Goal: Task Accomplishment & Management: Manage account settings

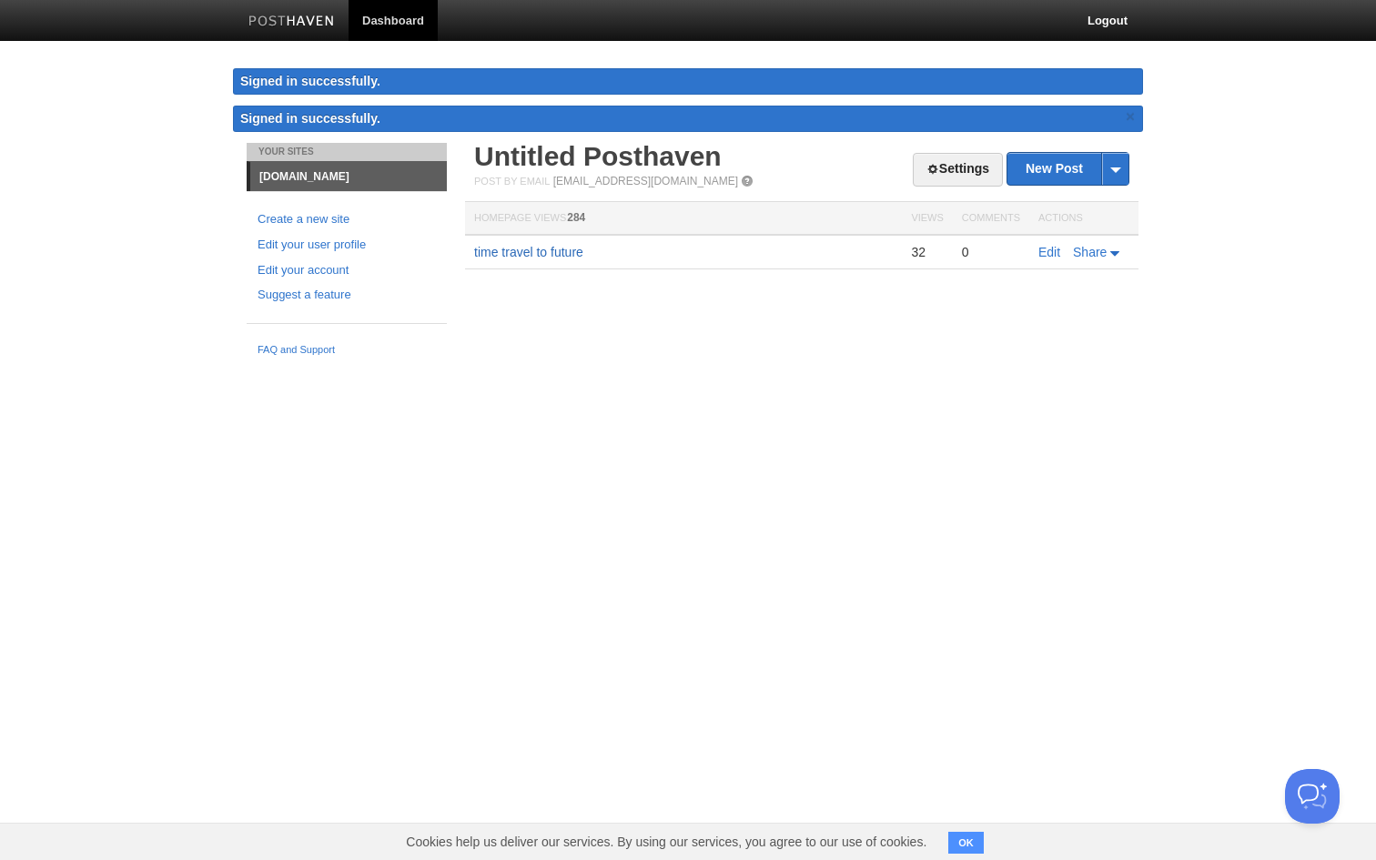
click at [568, 249] on link "time travel to future" at bounding box center [528, 252] width 109 height 15
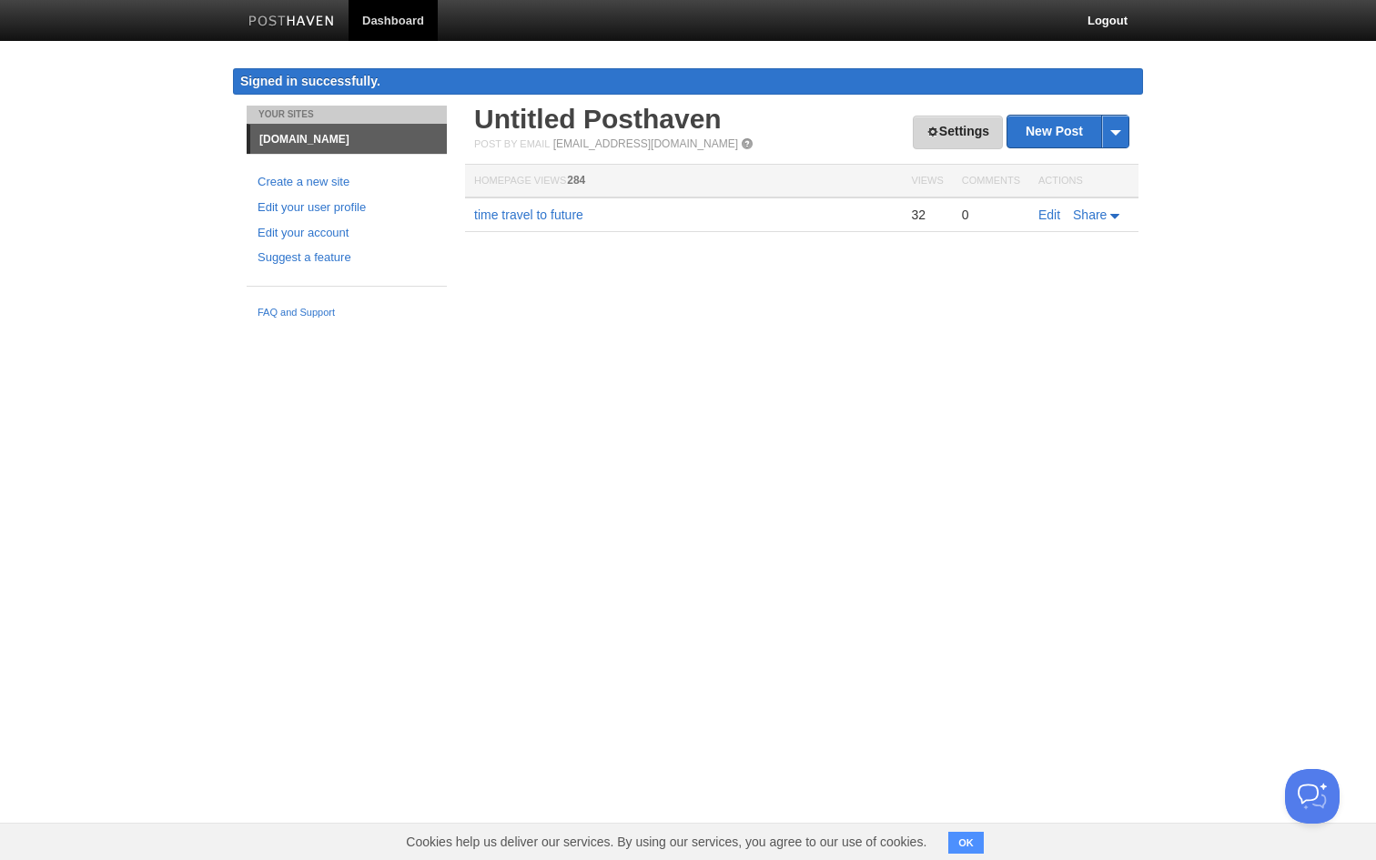
click at [971, 138] on link "Settings" at bounding box center [958, 133] width 90 height 34
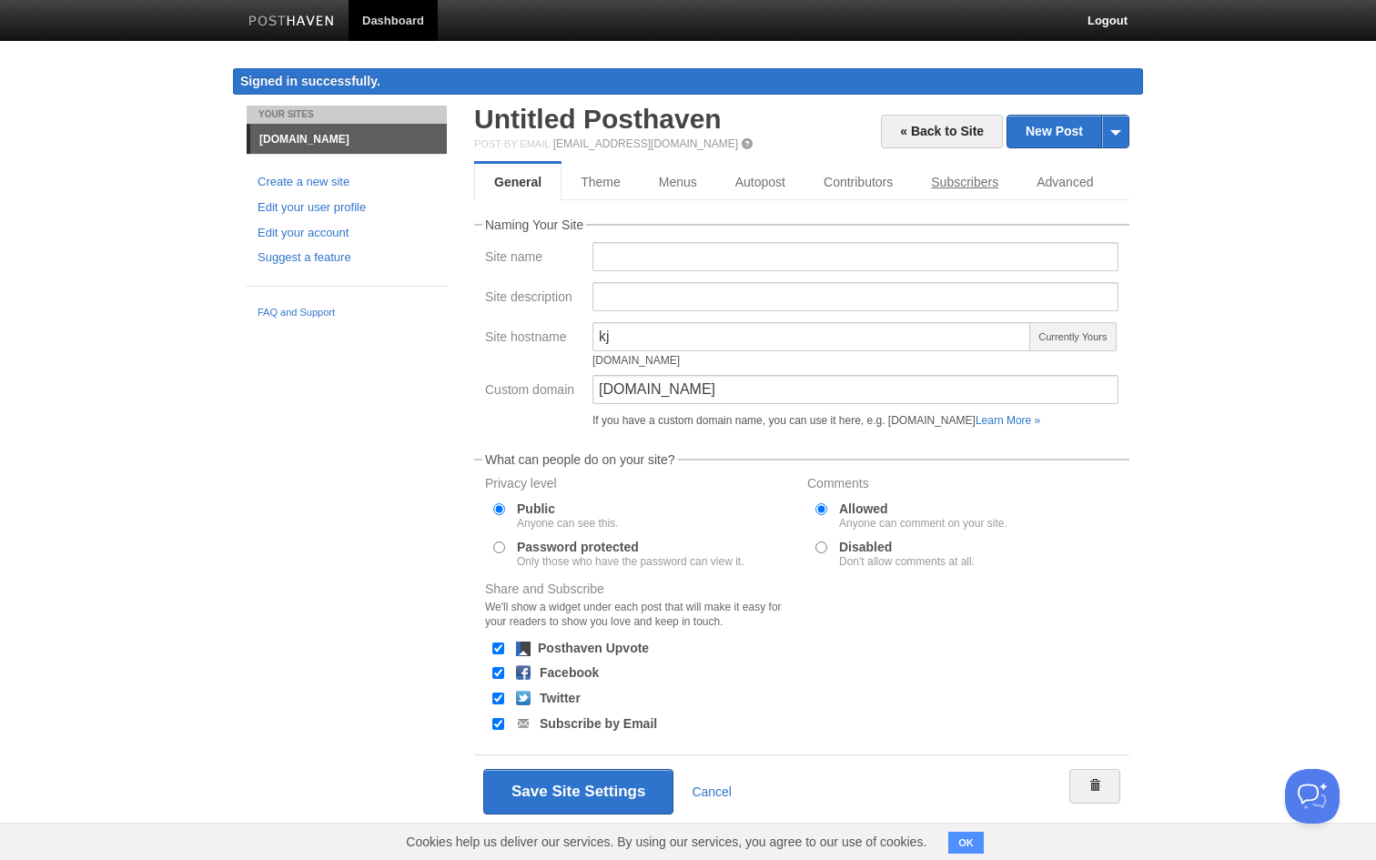
click at [995, 183] on link "Subscribers" at bounding box center [965, 182] width 106 height 36
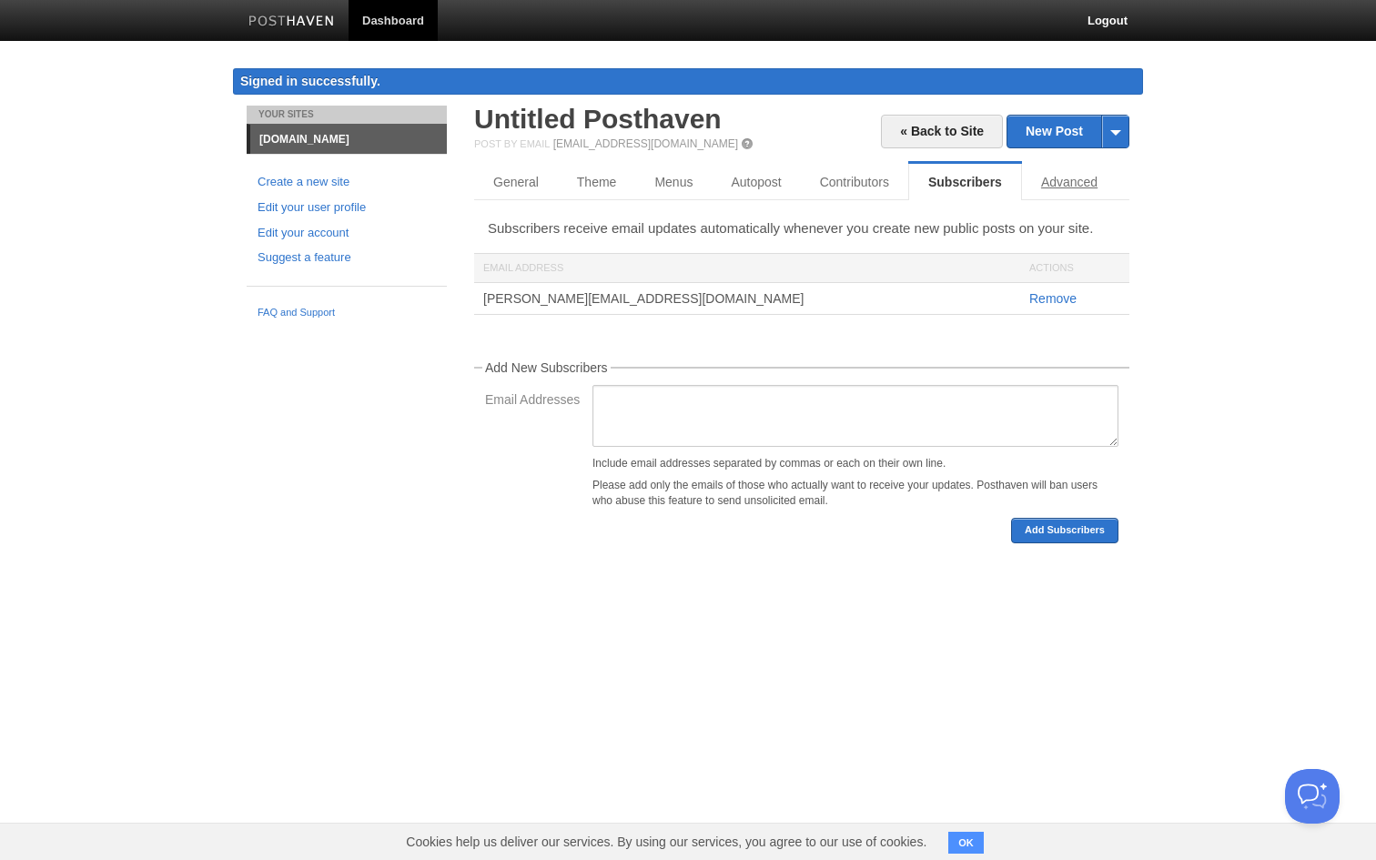
click at [1046, 181] on link "Advanced" at bounding box center [1069, 182] width 95 height 36
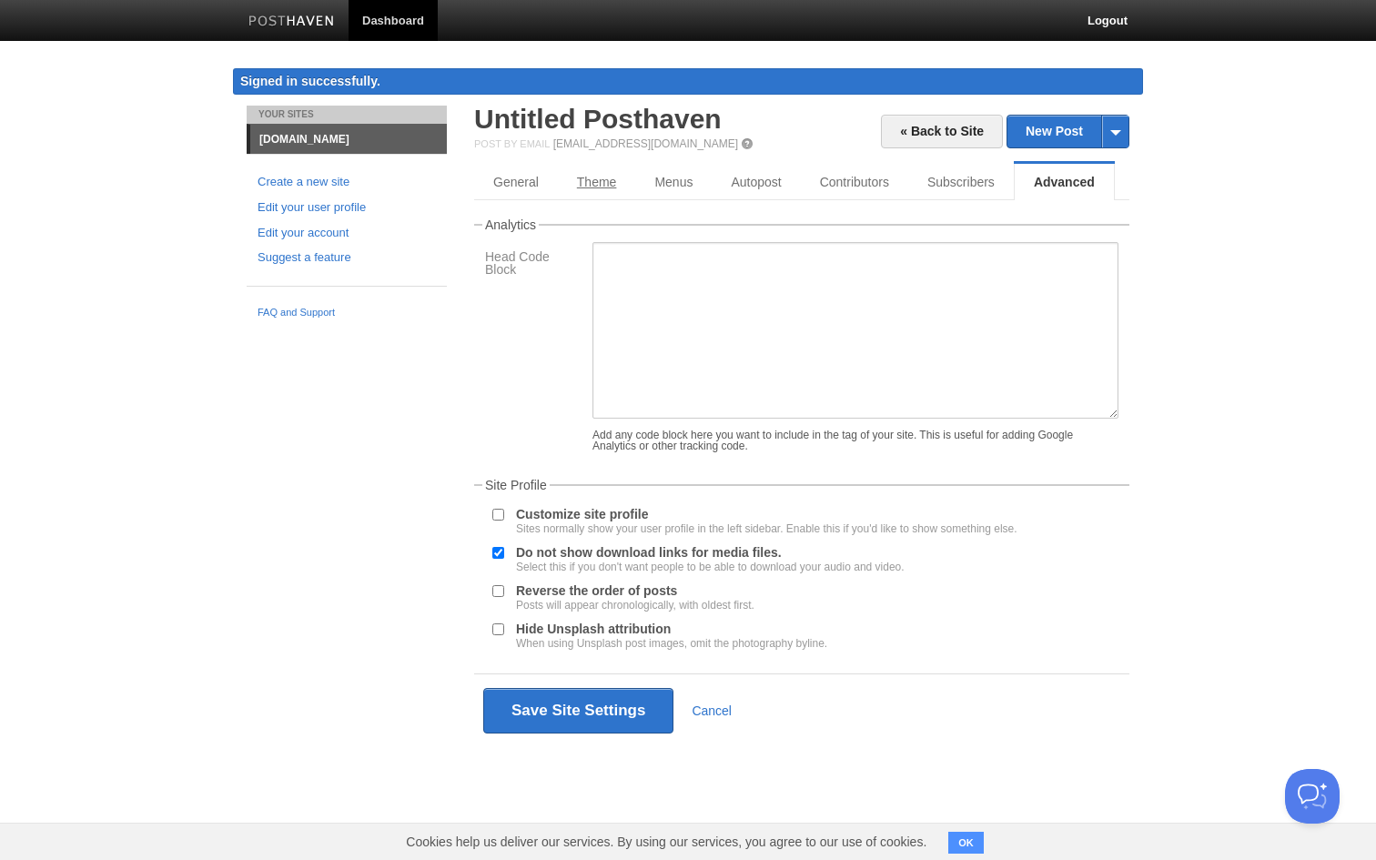
click at [613, 185] on link "Theme" at bounding box center [597, 182] width 78 height 36
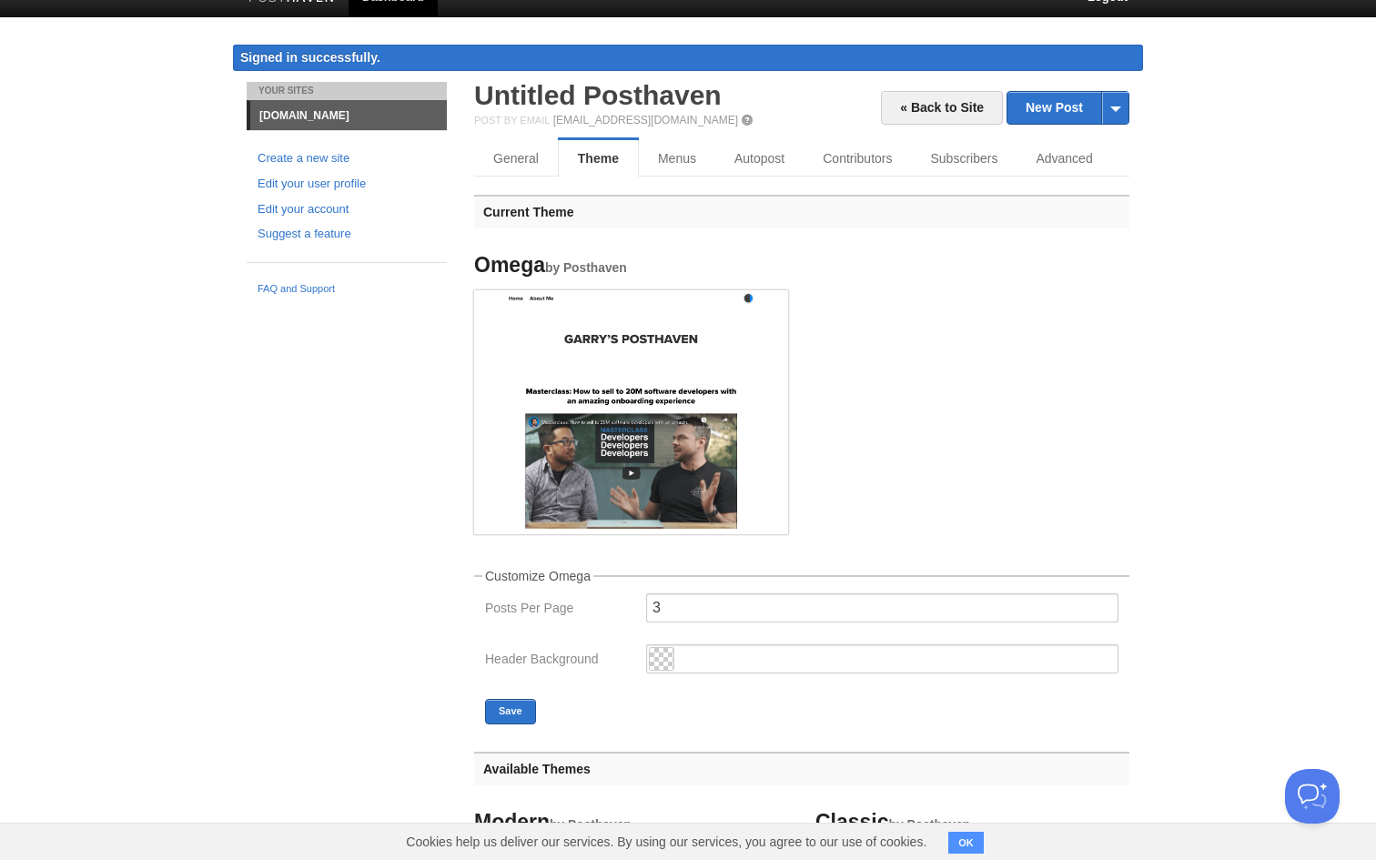
scroll to position [25, 0]
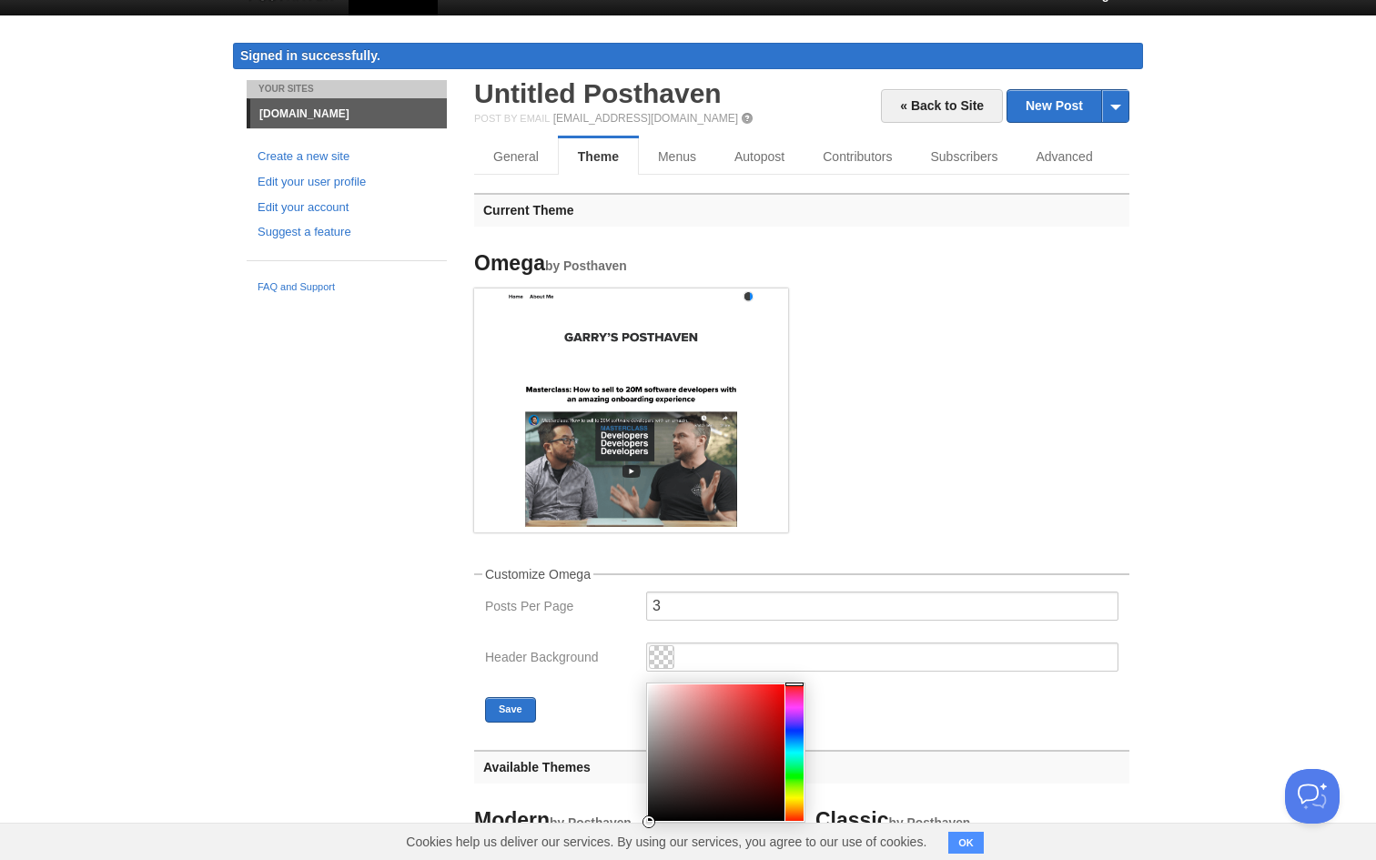
click at [666, 661] on span at bounding box center [662, 657] width 24 height 22
click at [796, 815] on div at bounding box center [794, 752] width 18 height 136
click at [792, 813] on div at bounding box center [794, 752] width 18 height 136
click at [792, 816] on div at bounding box center [794, 752] width 18 height 136
click at [761, 705] on div at bounding box center [716, 752] width 136 height 136
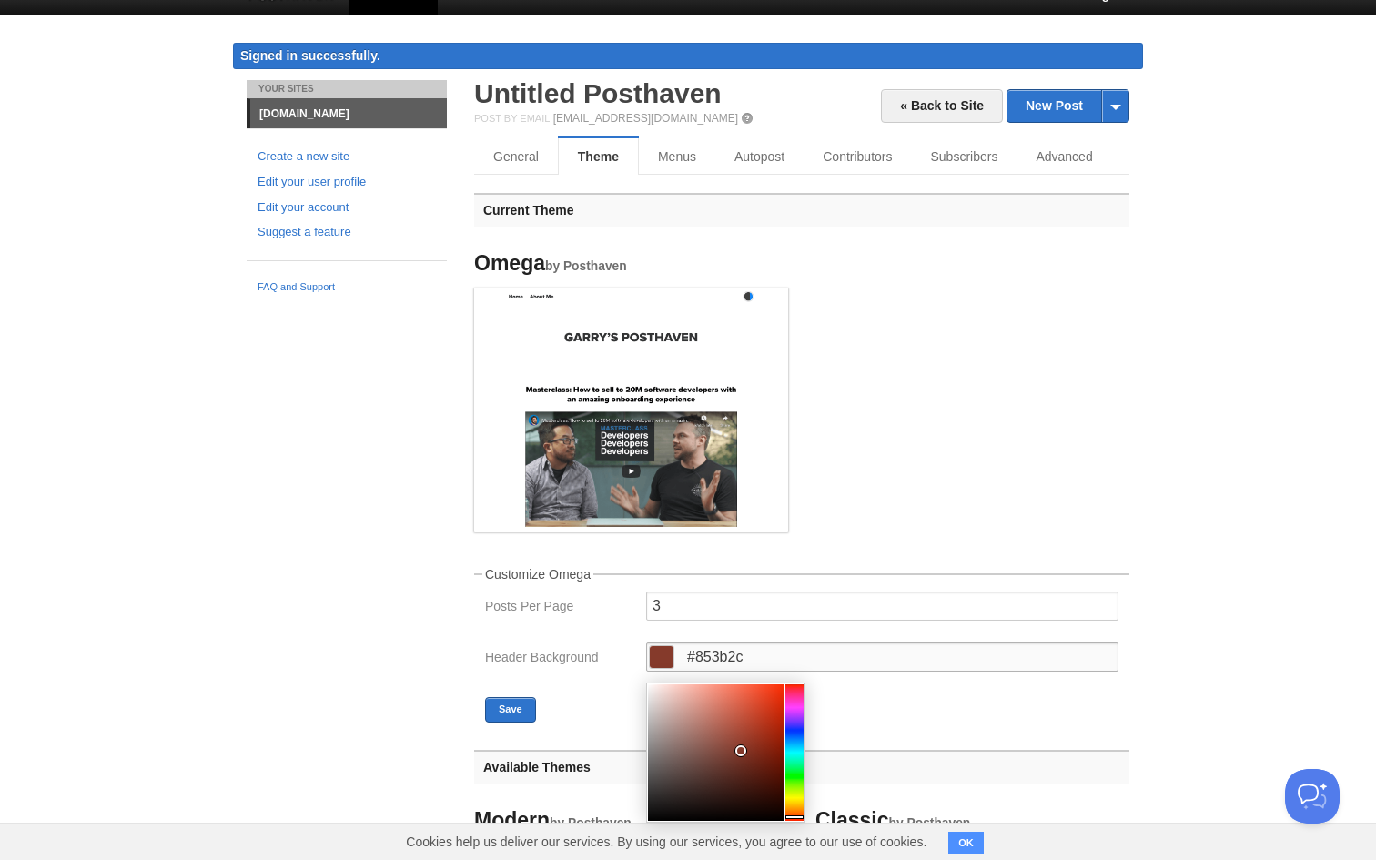
drag, startPoint x: 760, startPoint y: 700, endPoint x: 739, endPoint y: 748, distance: 52.6
click at [739, 748] on div at bounding box center [740, 750] width 13 height 13
click at [791, 811] on div at bounding box center [794, 812] width 18 height 4
type input "#ff6600"
drag, startPoint x: 742, startPoint y: 750, endPoint x: 799, endPoint y: 669, distance: 99.2
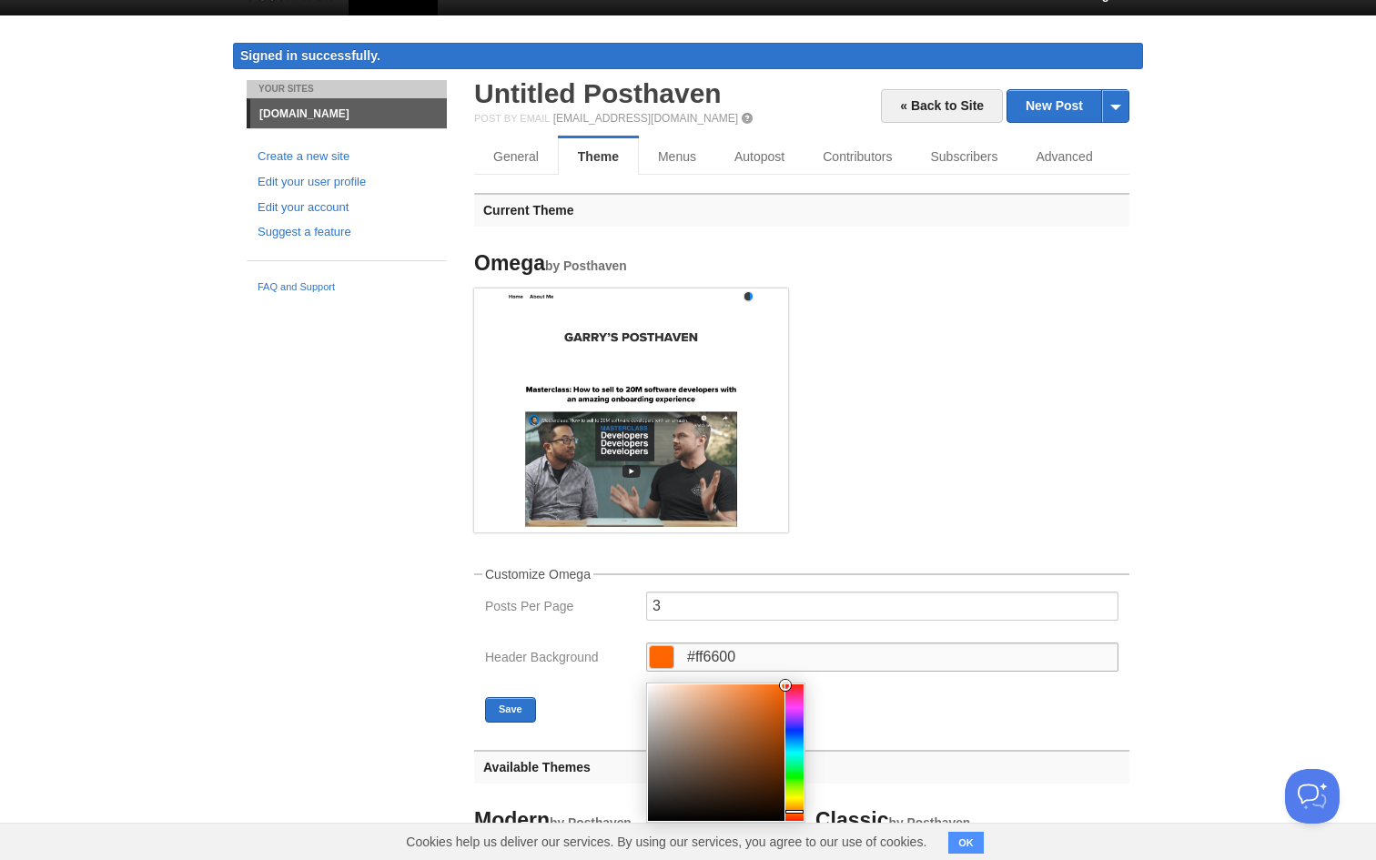
click at [799, 669] on div "#ff6600" at bounding box center [882, 656] width 472 height 29
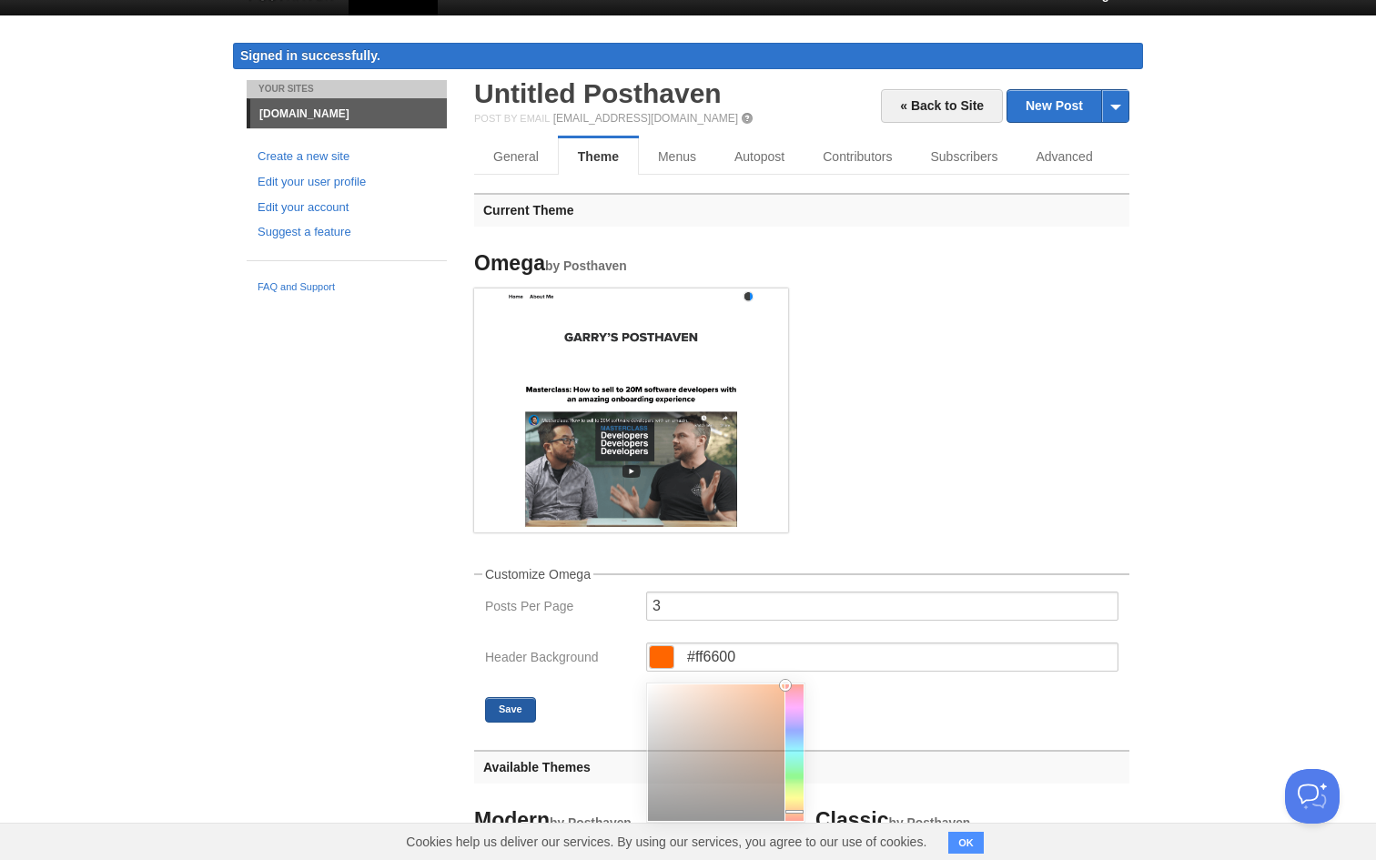
click at [511, 708] on button "Save" at bounding box center [510, 709] width 51 height 25
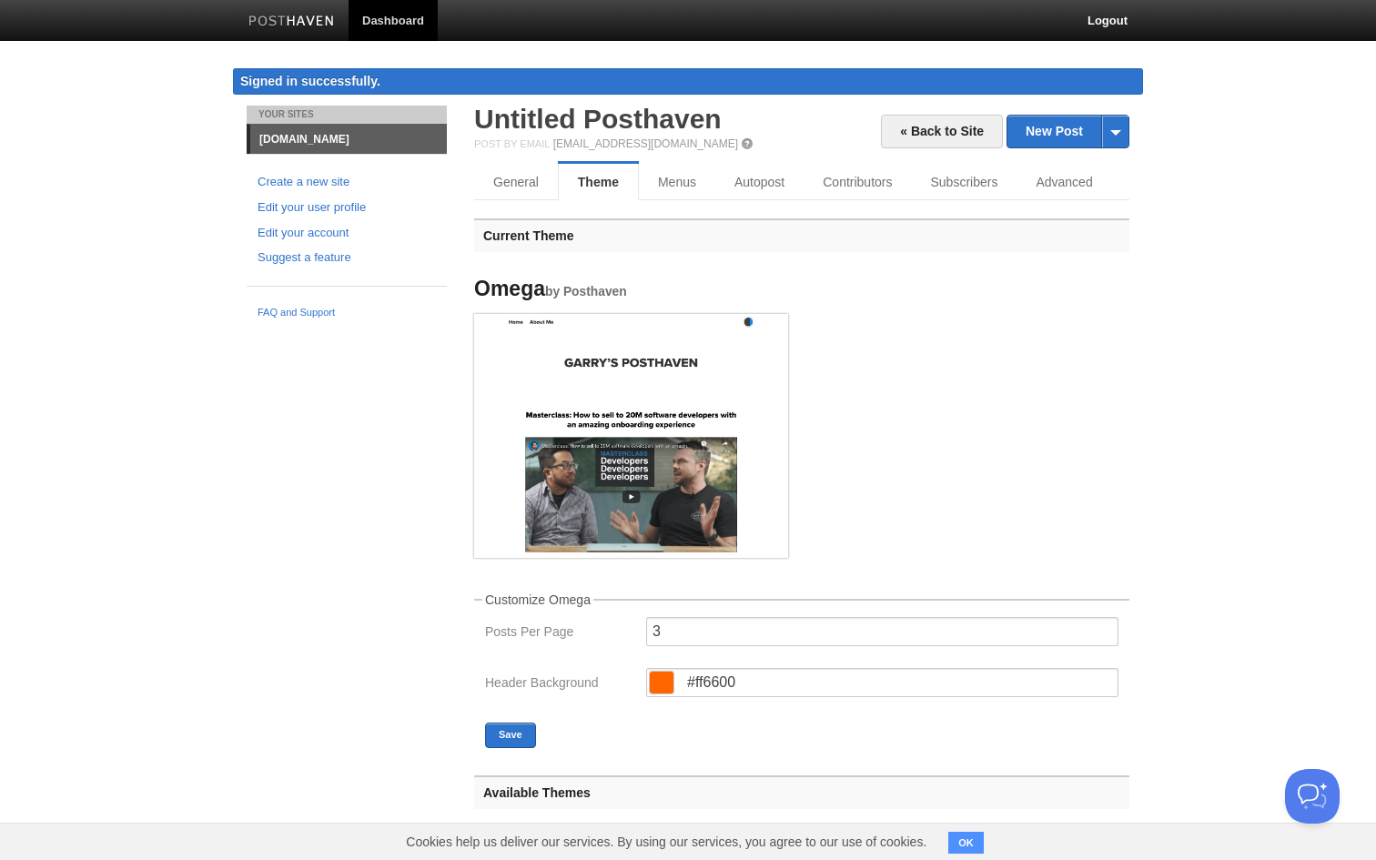
scroll to position [51, 0]
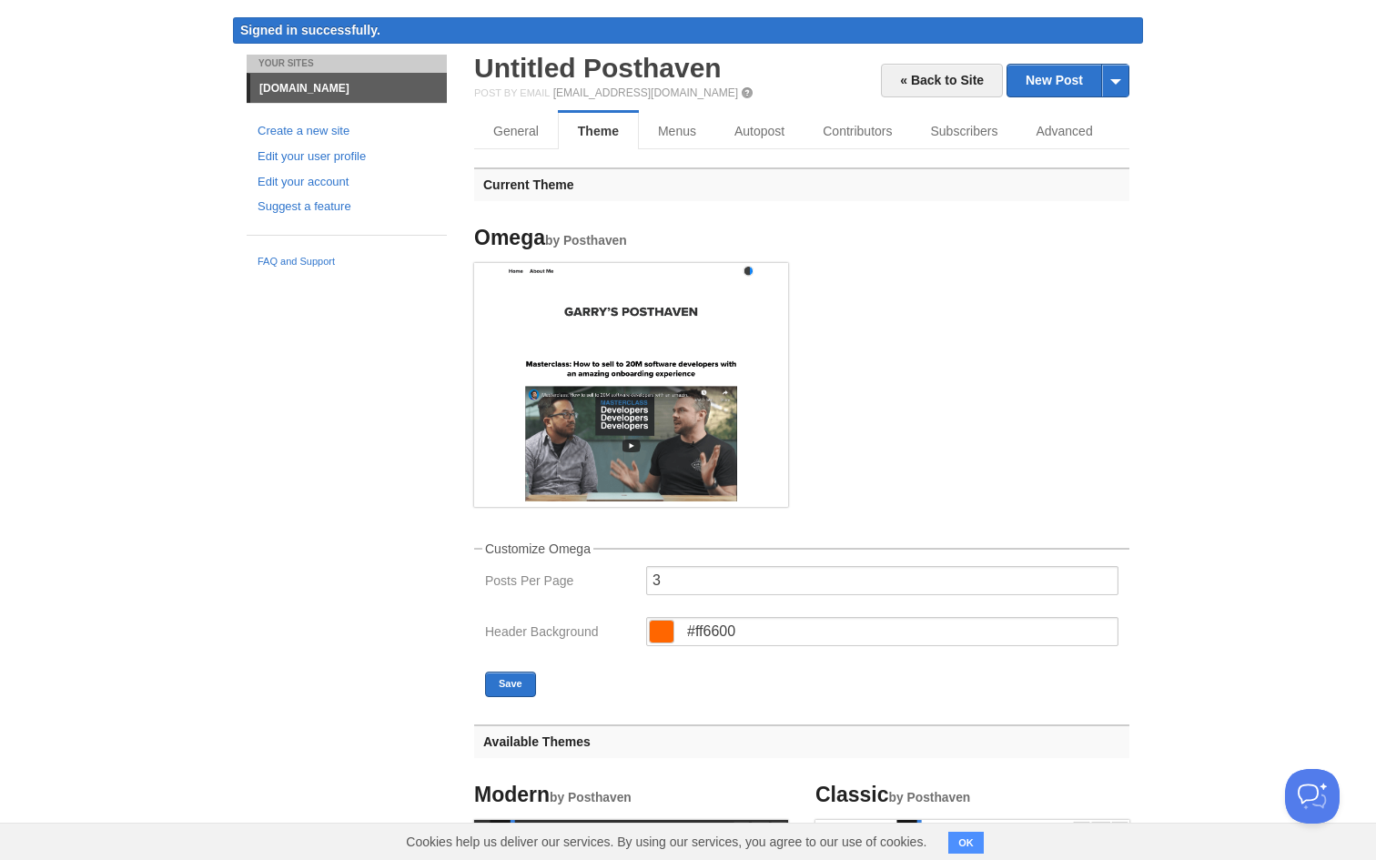
click at [658, 638] on span at bounding box center [662, 632] width 24 height 22
click at [679, 578] on input "3" at bounding box center [882, 580] width 472 height 29
drag, startPoint x: 679, startPoint y: 581, endPoint x: 602, endPoint y: 584, distance: 76.5
click at [602, 584] on div "Posts Per Page 3" at bounding box center [802, 586] width 644 height 40
type input "2"
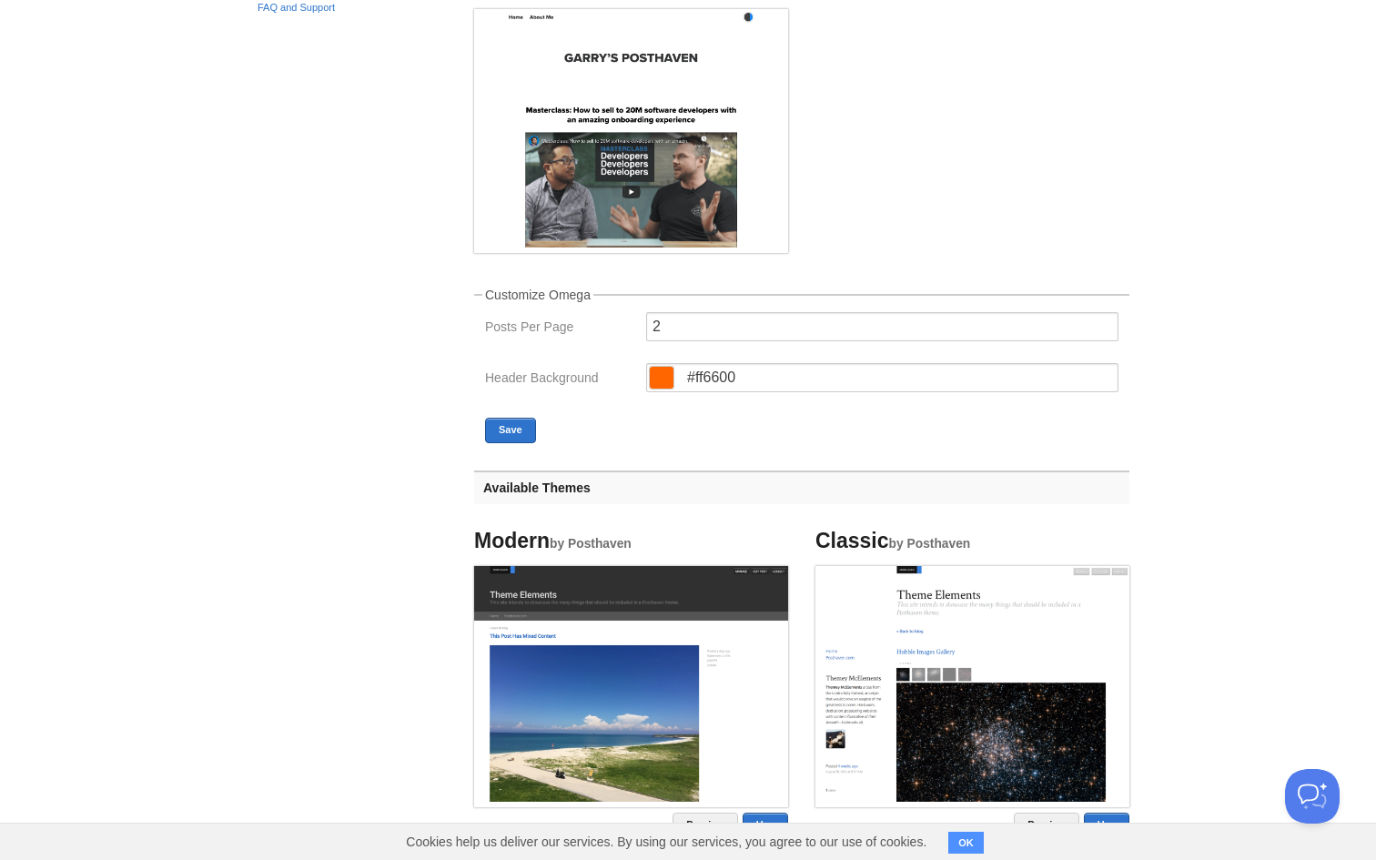
scroll to position [339, 0]
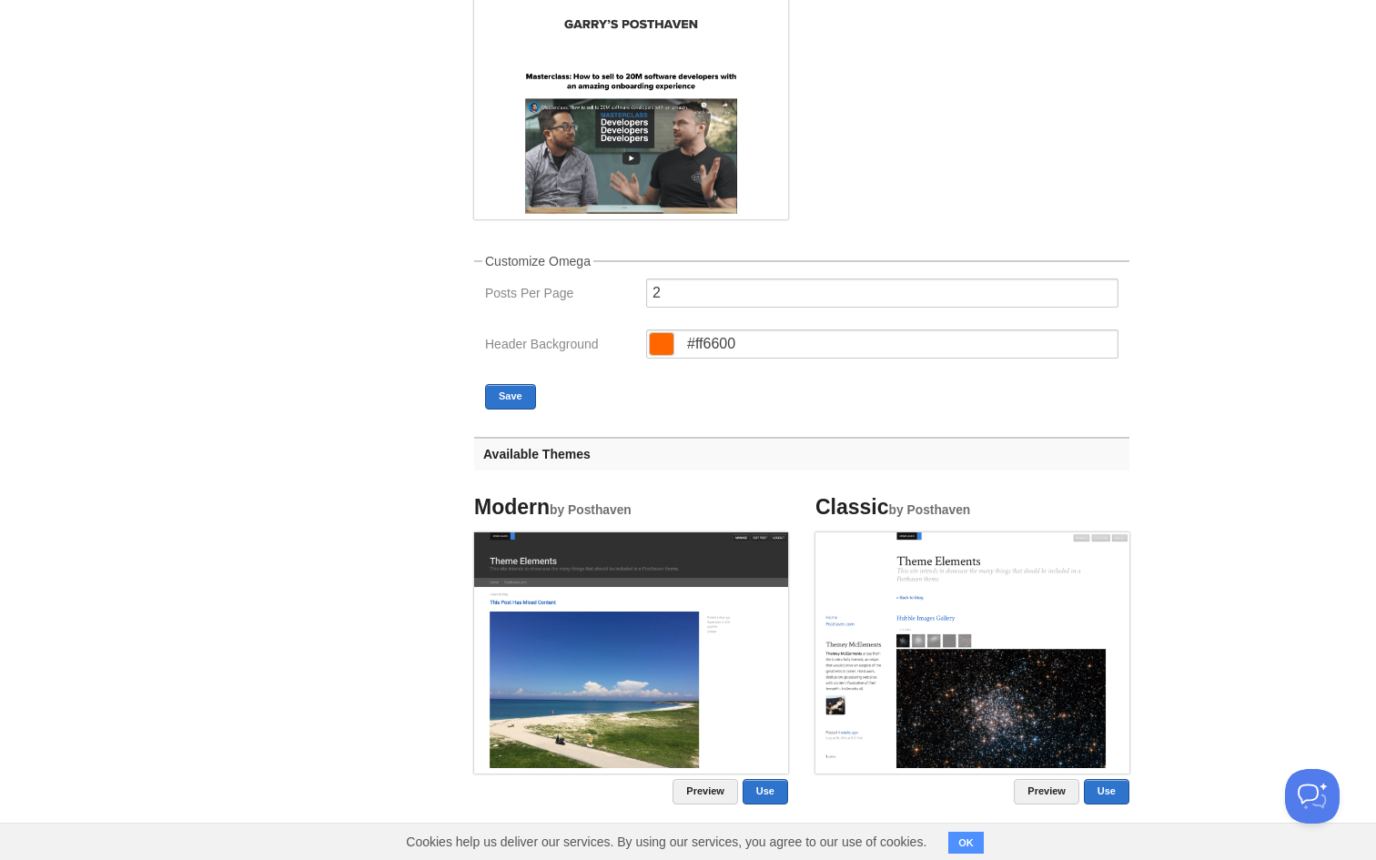
click at [654, 348] on span at bounding box center [662, 344] width 24 height 22
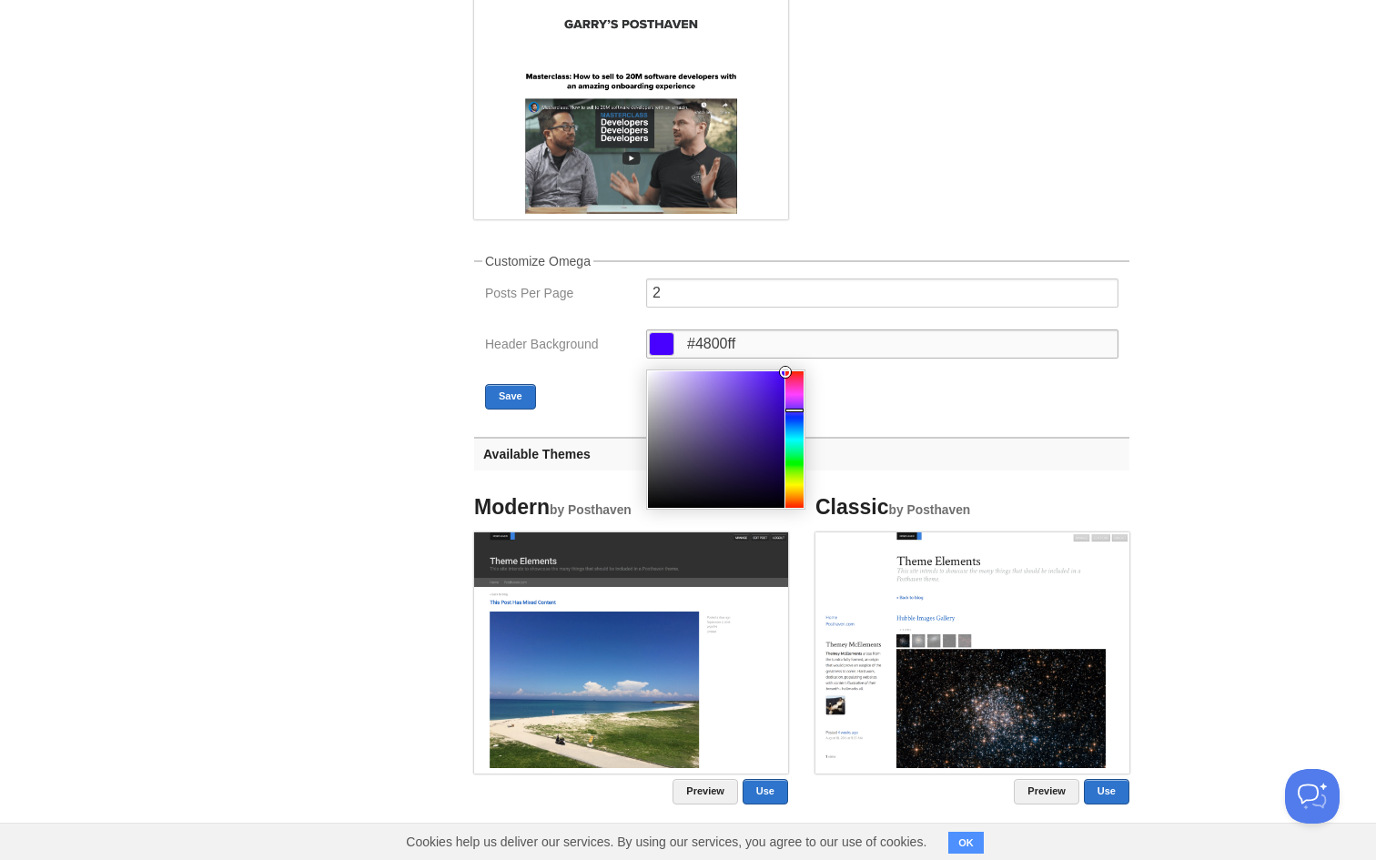
click at [791, 409] on div at bounding box center [794, 439] width 18 height 136
type input "#0051ff"
click at [792, 423] on div at bounding box center [794, 439] width 18 height 136
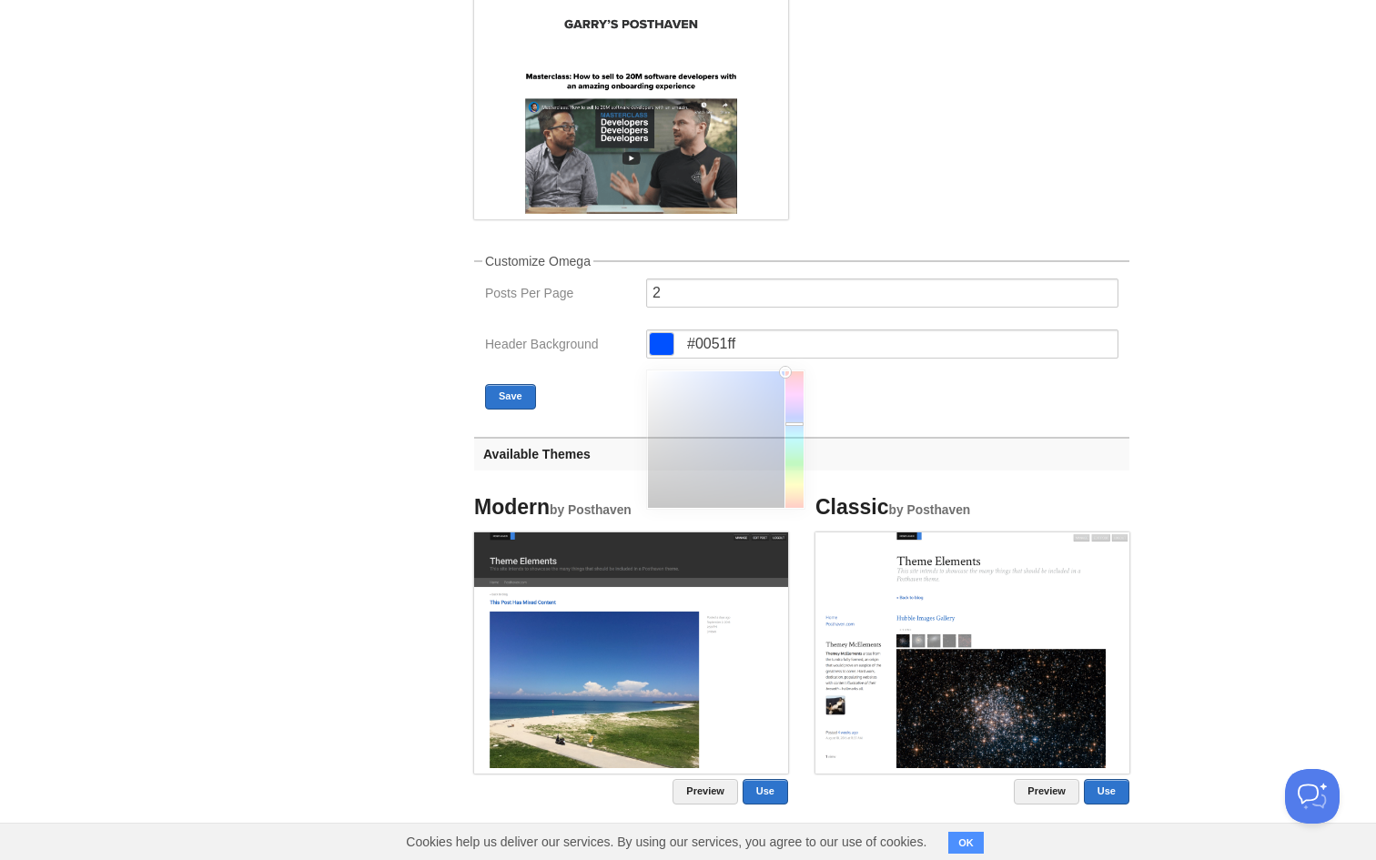
click at [582, 400] on fieldset "Customize Omega Posts Per Page 2 Header Background #0051ff Save" at bounding box center [801, 332] width 655 height 155
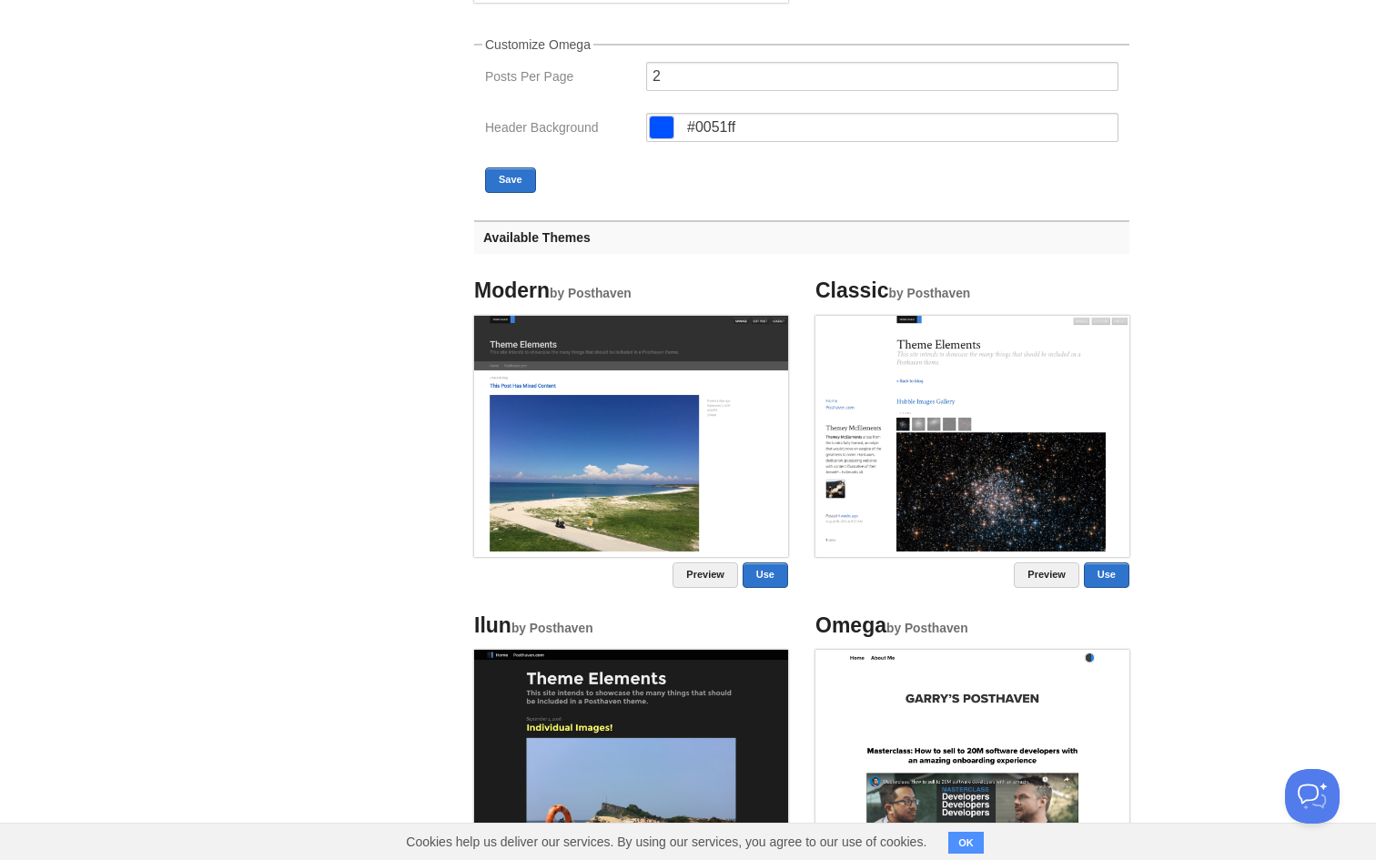
scroll to position [670, 0]
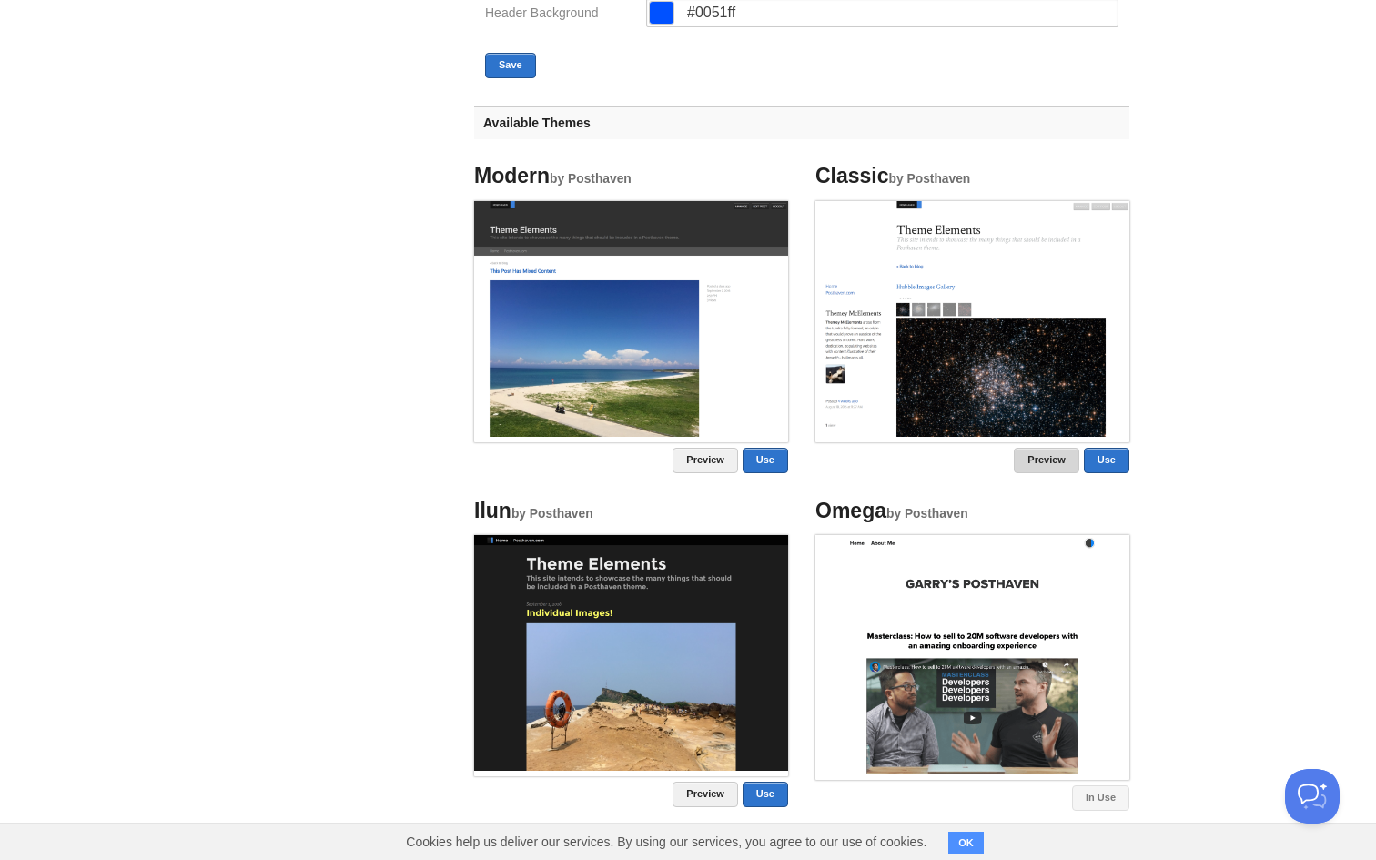
click at [1059, 451] on link "Preview" at bounding box center [1047, 460] width 66 height 25
click at [1101, 464] on link "Use" at bounding box center [1106, 460] width 45 height 25
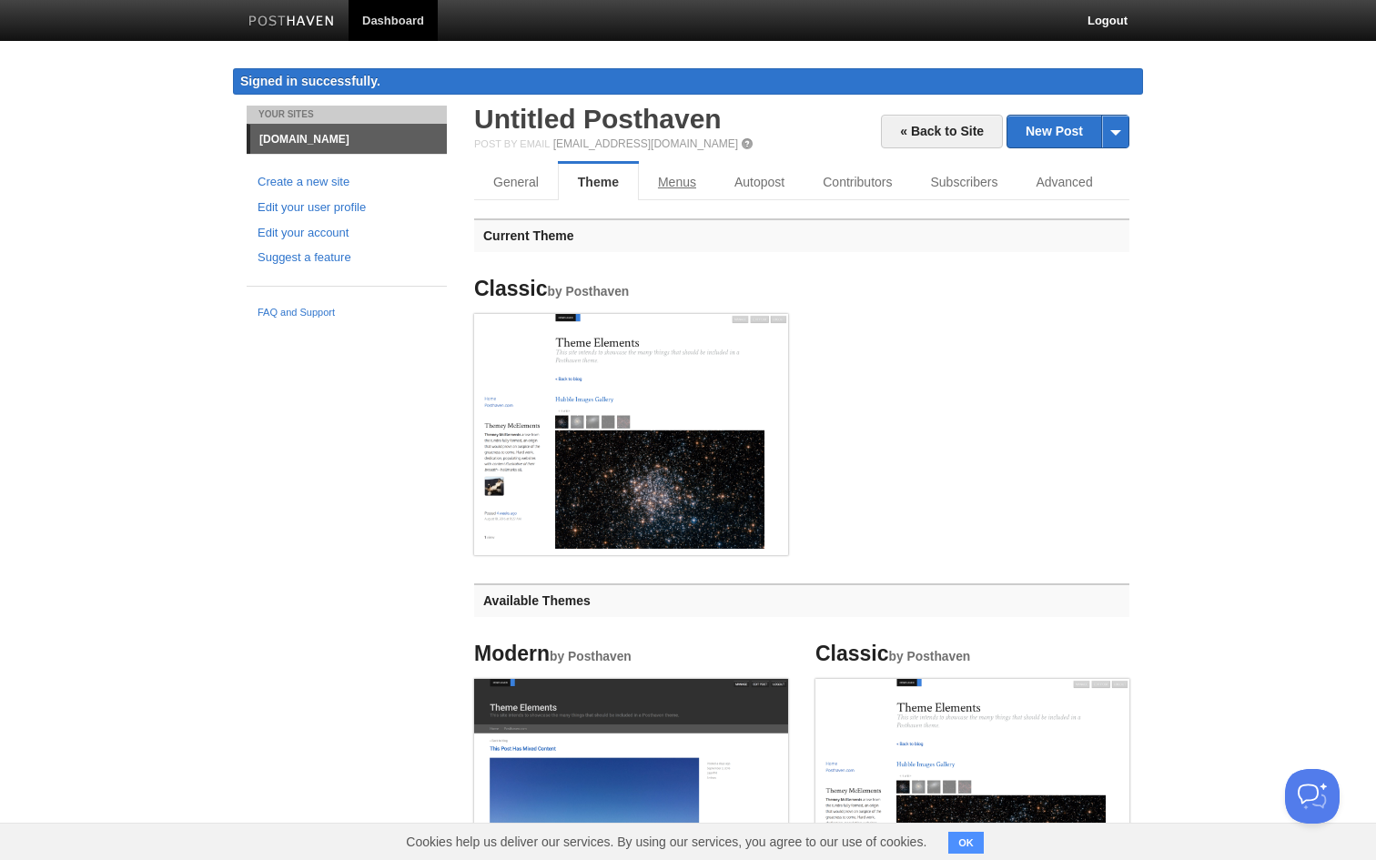
scroll to position [0, 0]
click at [697, 192] on link "Menus" at bounding box center [677, 182] width 76 height 36
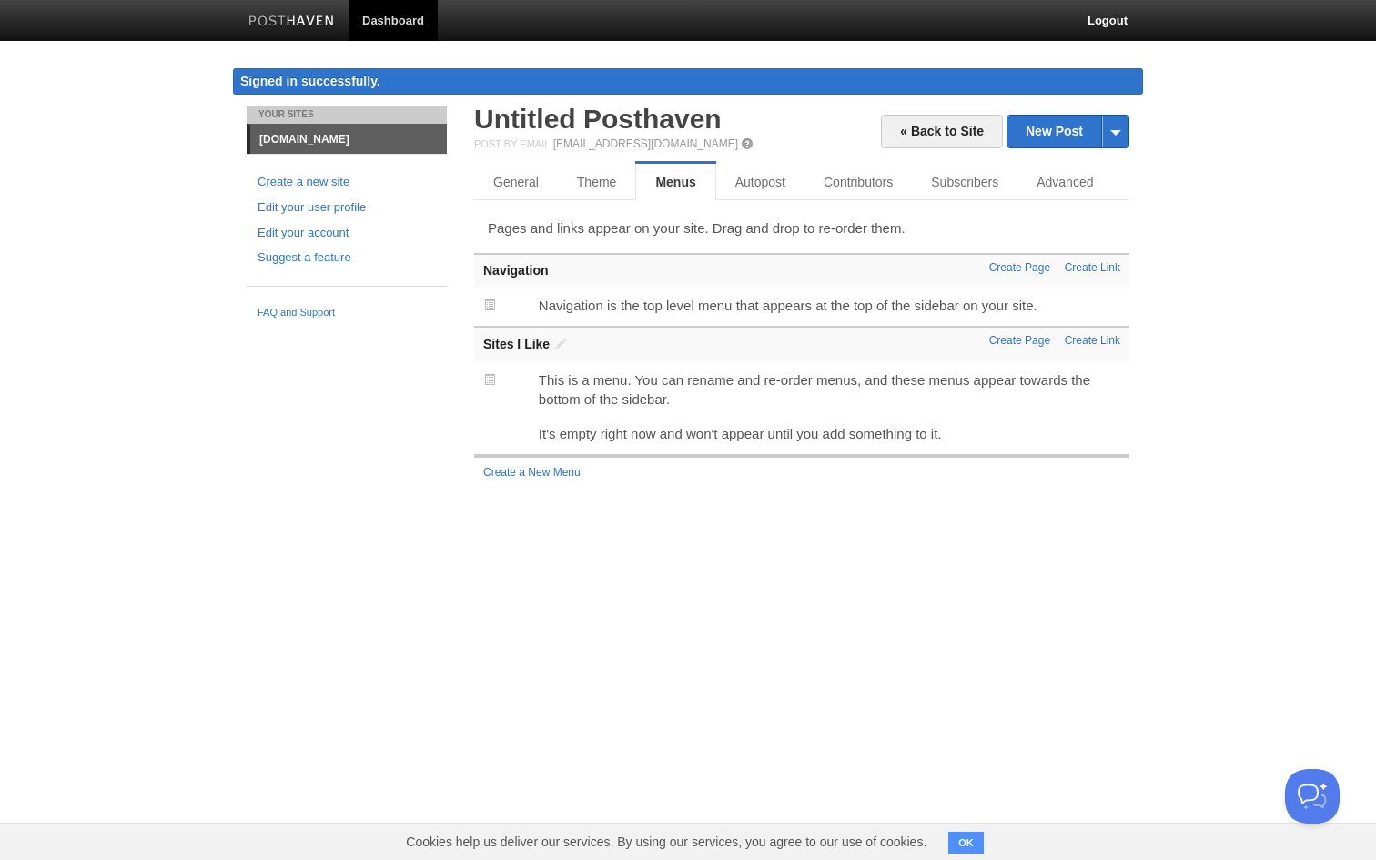
click at [493, 302] on span at bounding box center [489, 304] width 13 height 13
click at [773, 186] on link "Autopost" at bounding box center [760, 182] width 88 height 36
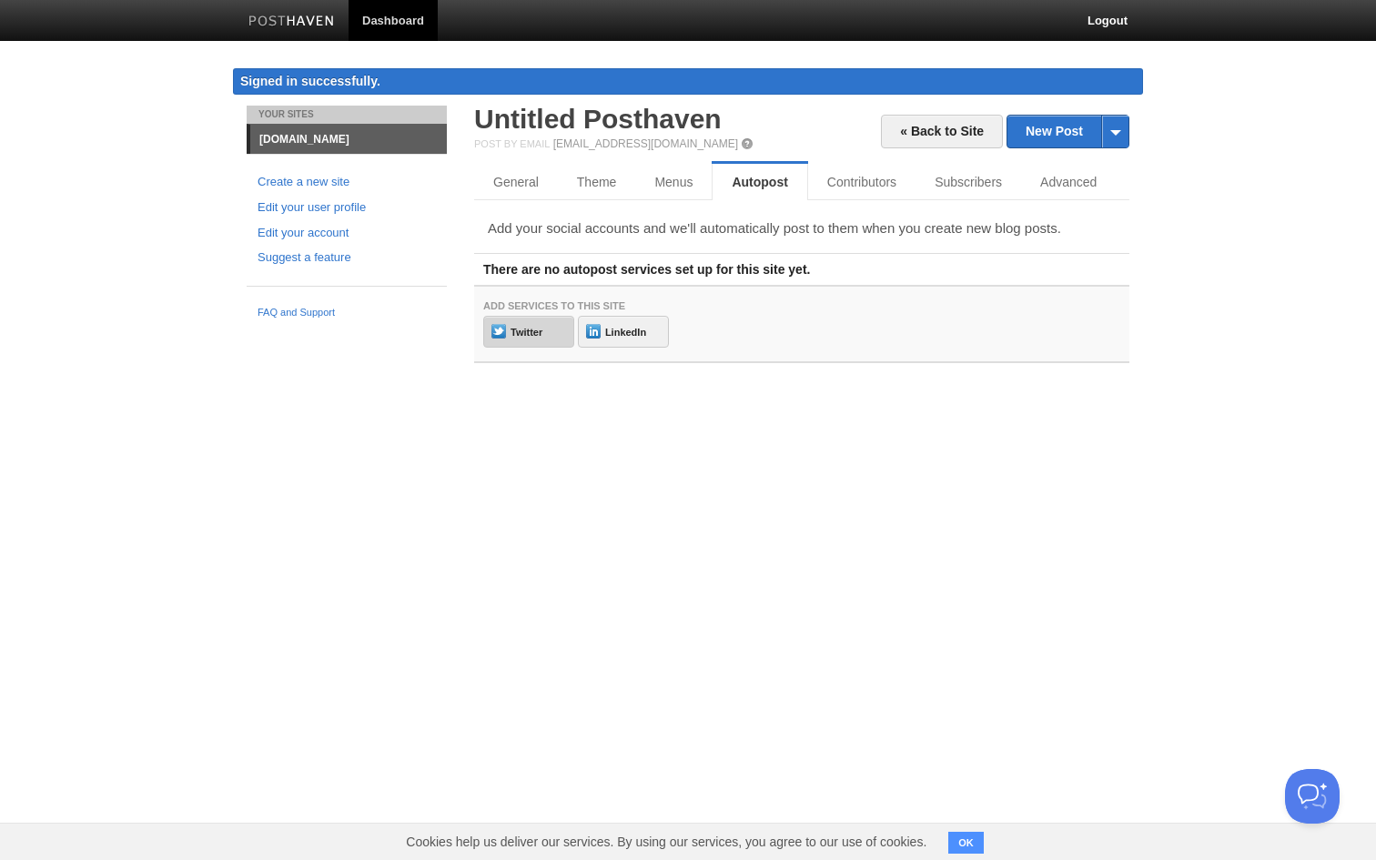
click at [533, 325] on link "Twitter" at bounding box center [528, 332] width 91 height 32
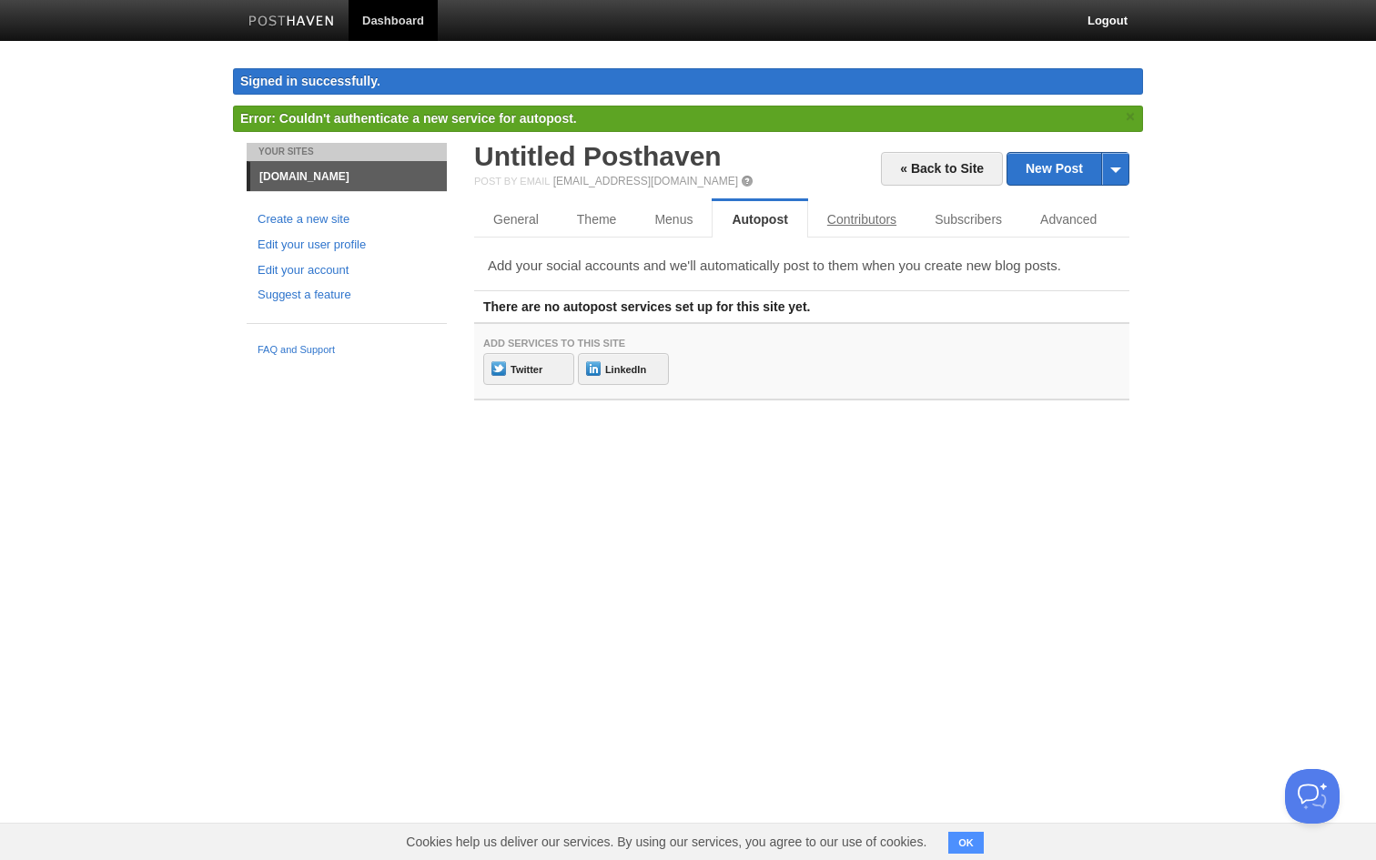
click at [851, 222] on link "Contributors" at bounding box center [861, 219] width 107 height 36
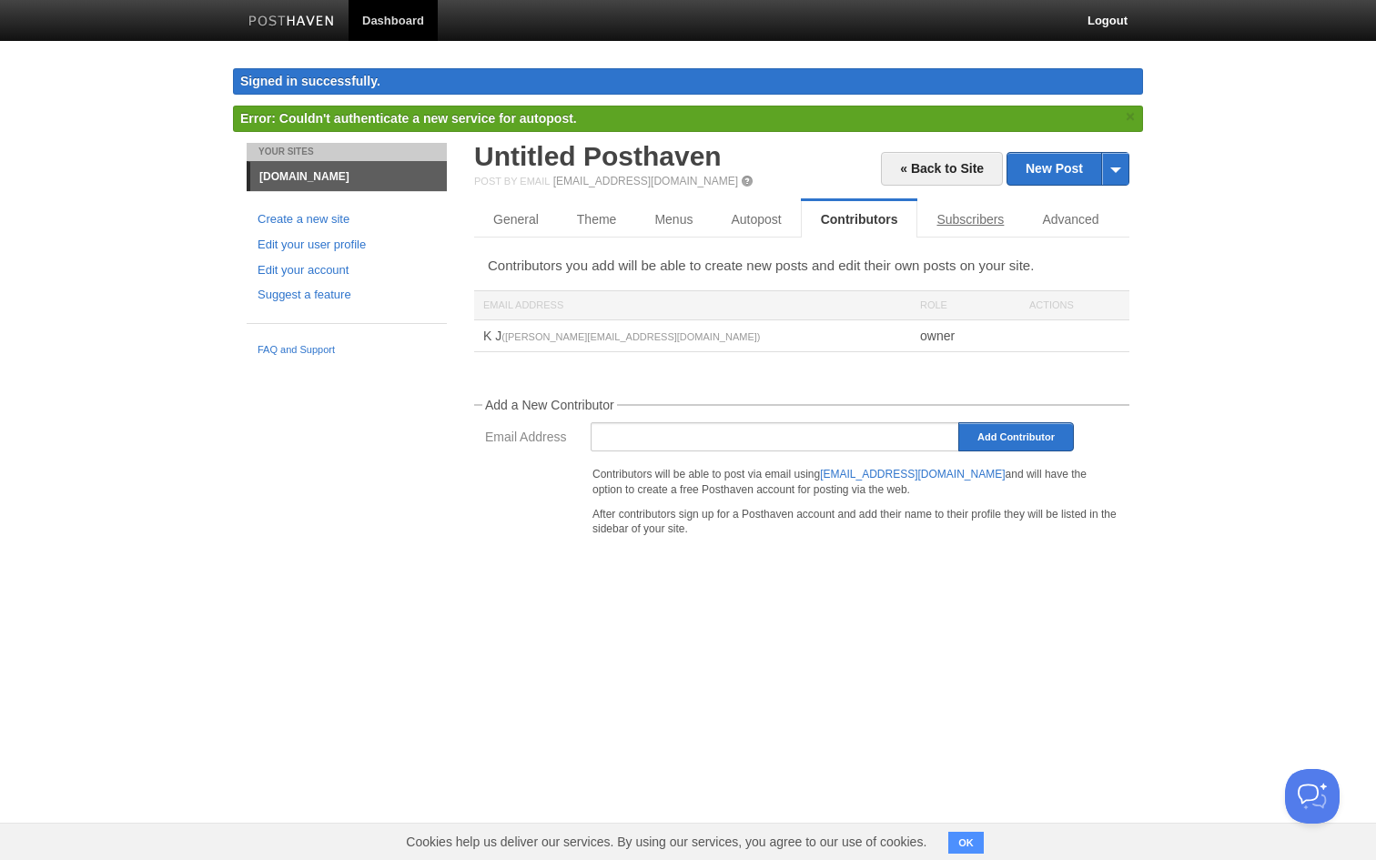
click at [935, 221] on link "Subscribers" at bounding box center [970, 219] width 106 height 36
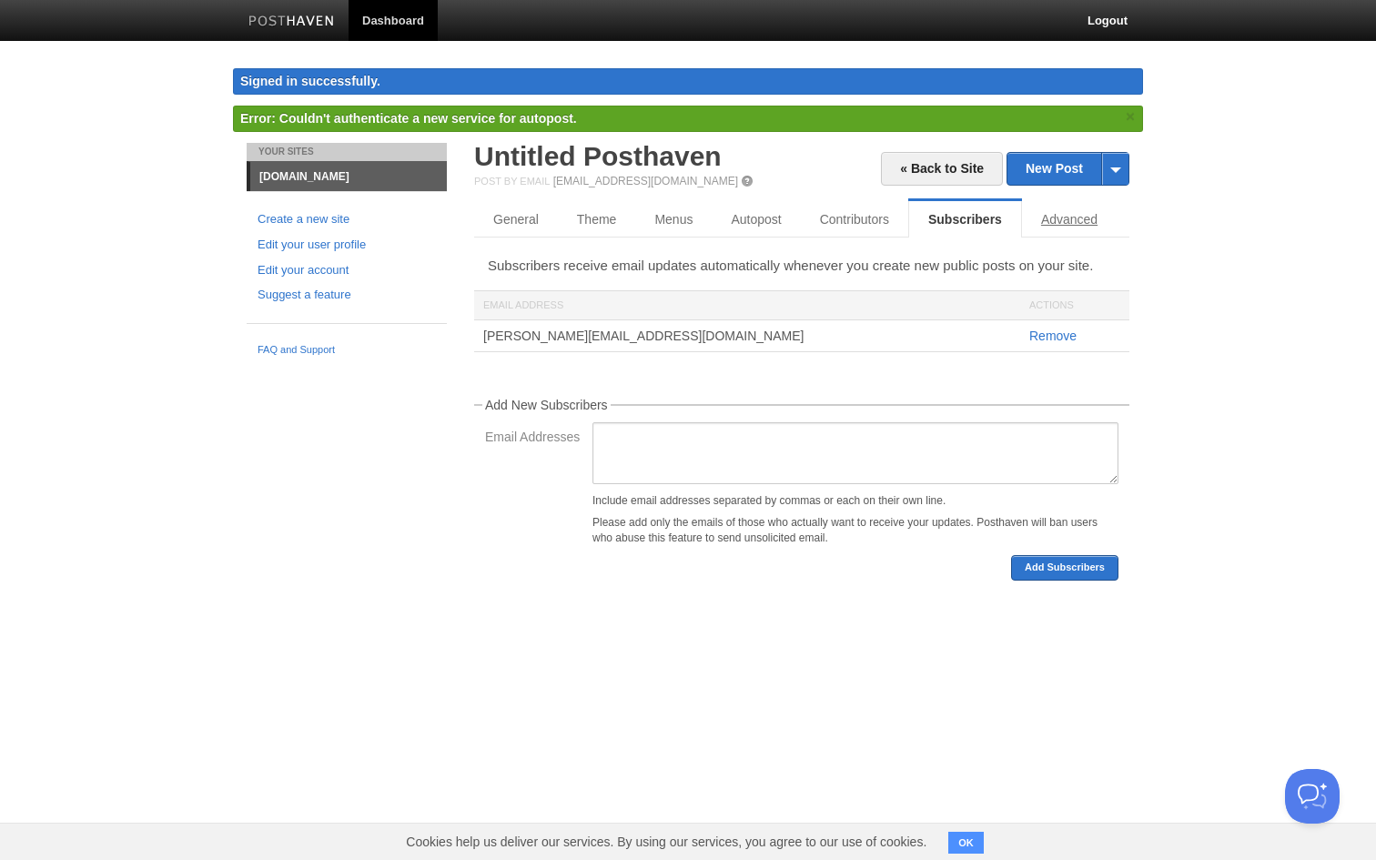
click at [1056, 212] on link "Advanced" at bounding box center [1069, 219] width 95 height 36
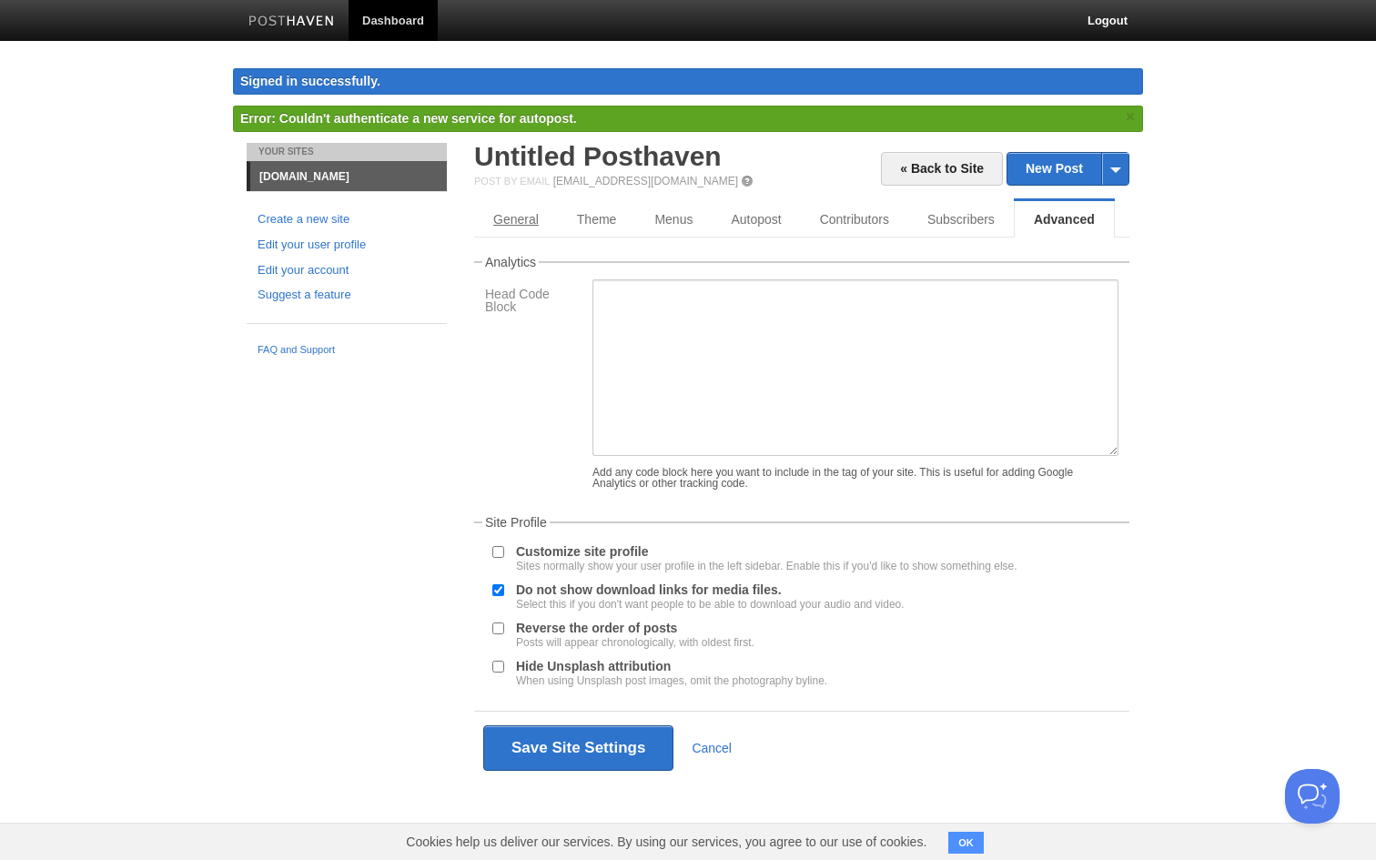
click at [508, 219] on link "General" at bounding box center [516, 219] width 84 height 36
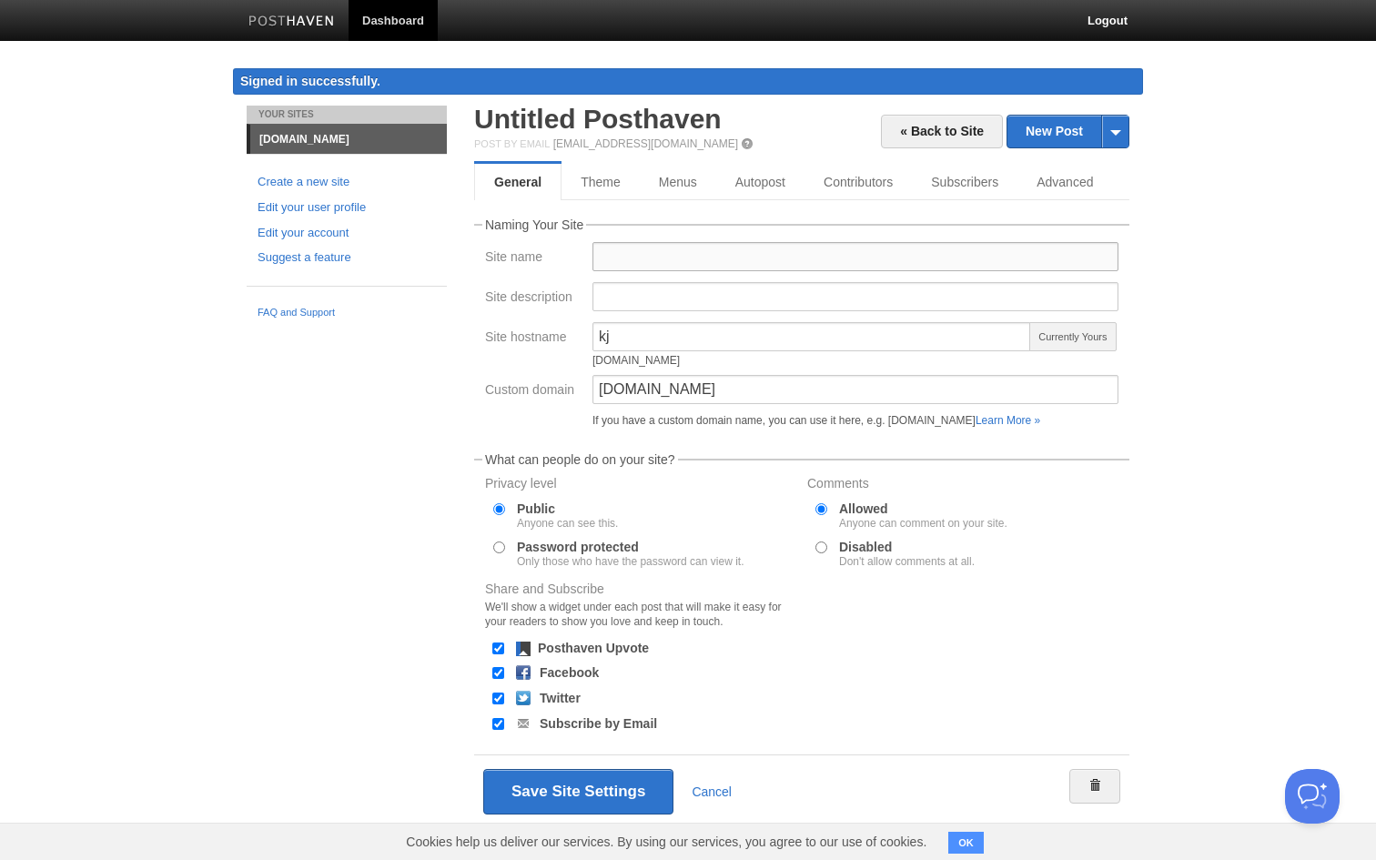
click at [650, 255] on input "Site name" at bounding box center [855, 256] width 526 height 29
click at [495, 648] on input "Posthaven Upvote" at bounding box center [498, 648] width 12 height 12
checkbox input "false"
click at [817, 546] on input "Disabled Don't allow comments at all." at bounding box center [821, 547] width 12 height 12
radio input "true"
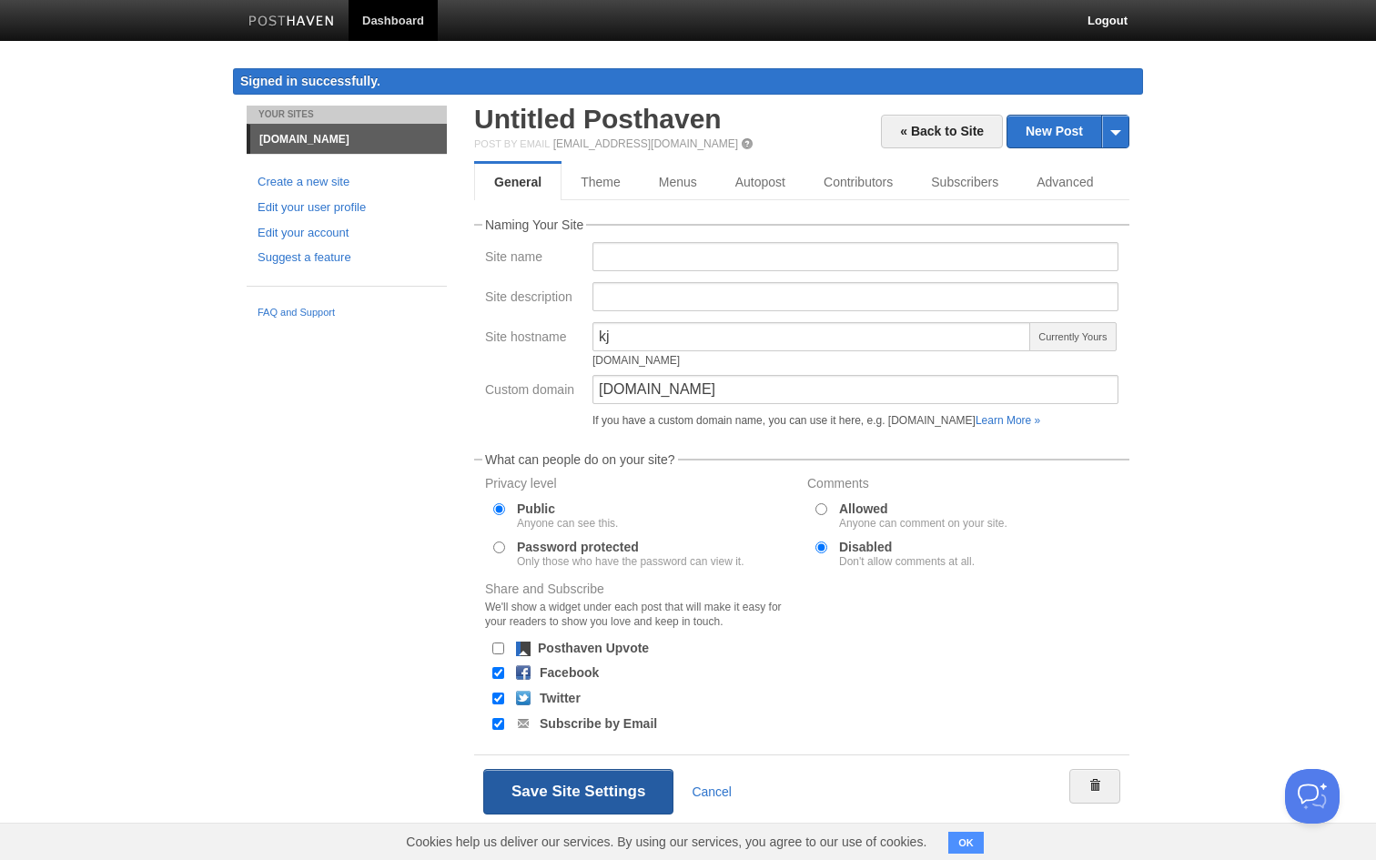
click at [569, 794] on button "Save Site Settings" at bounding box center [578, 791] width 190 height 45
click at [493, 548] on input "Password protected Only those who have the password can view it." at bounding box center [499, 547] width 12 height 12
radio input "true"
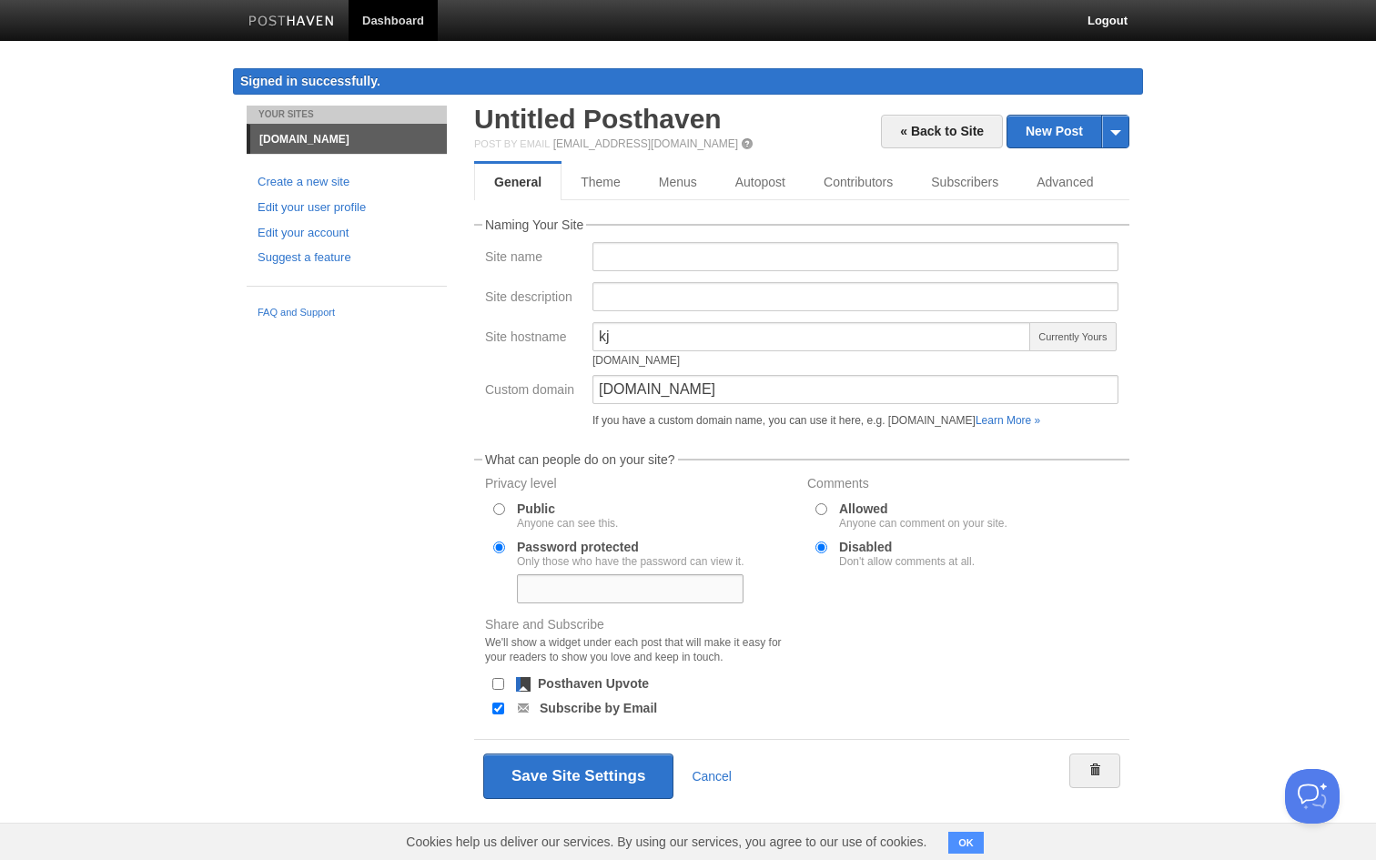
click at [542, 590] on input "text" at bounding box center [630, 588] width 227 height 29
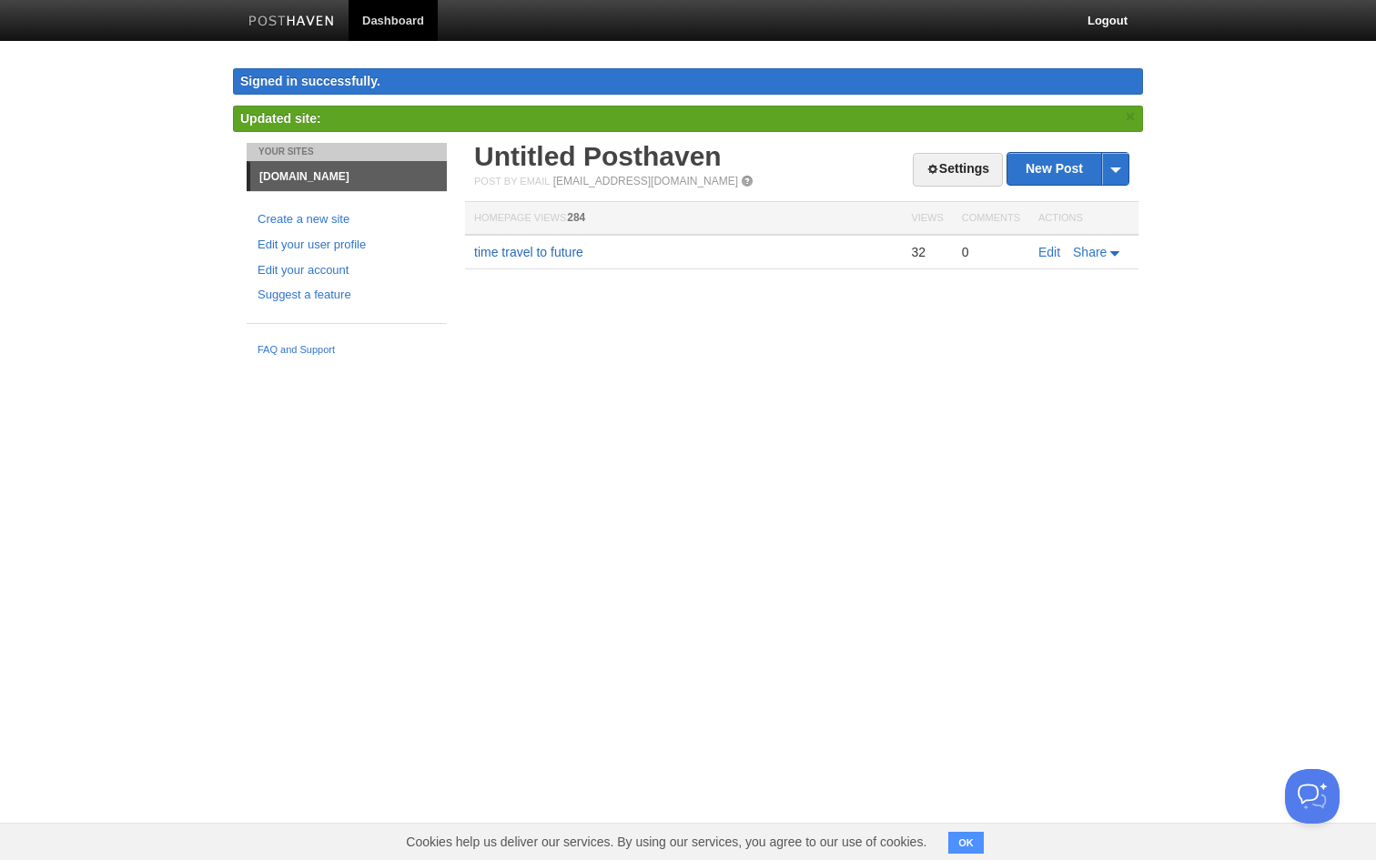
click at [507, 250] on link "time travel to future" at bounding box center [528, 252] width 109 height 15
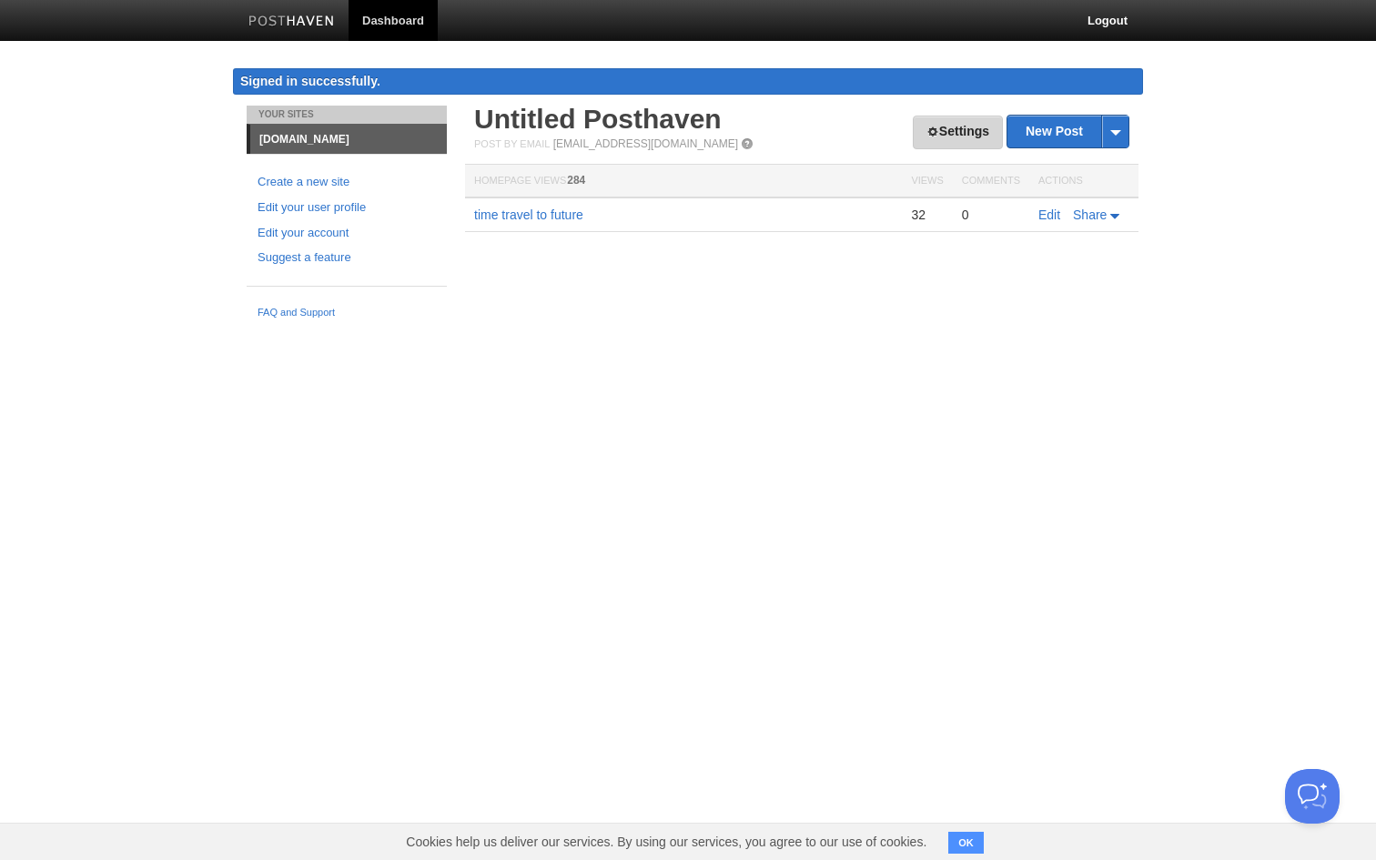
click at [961, 129] on link "Settings" at bounding box center [958, 133] width 90 height 34
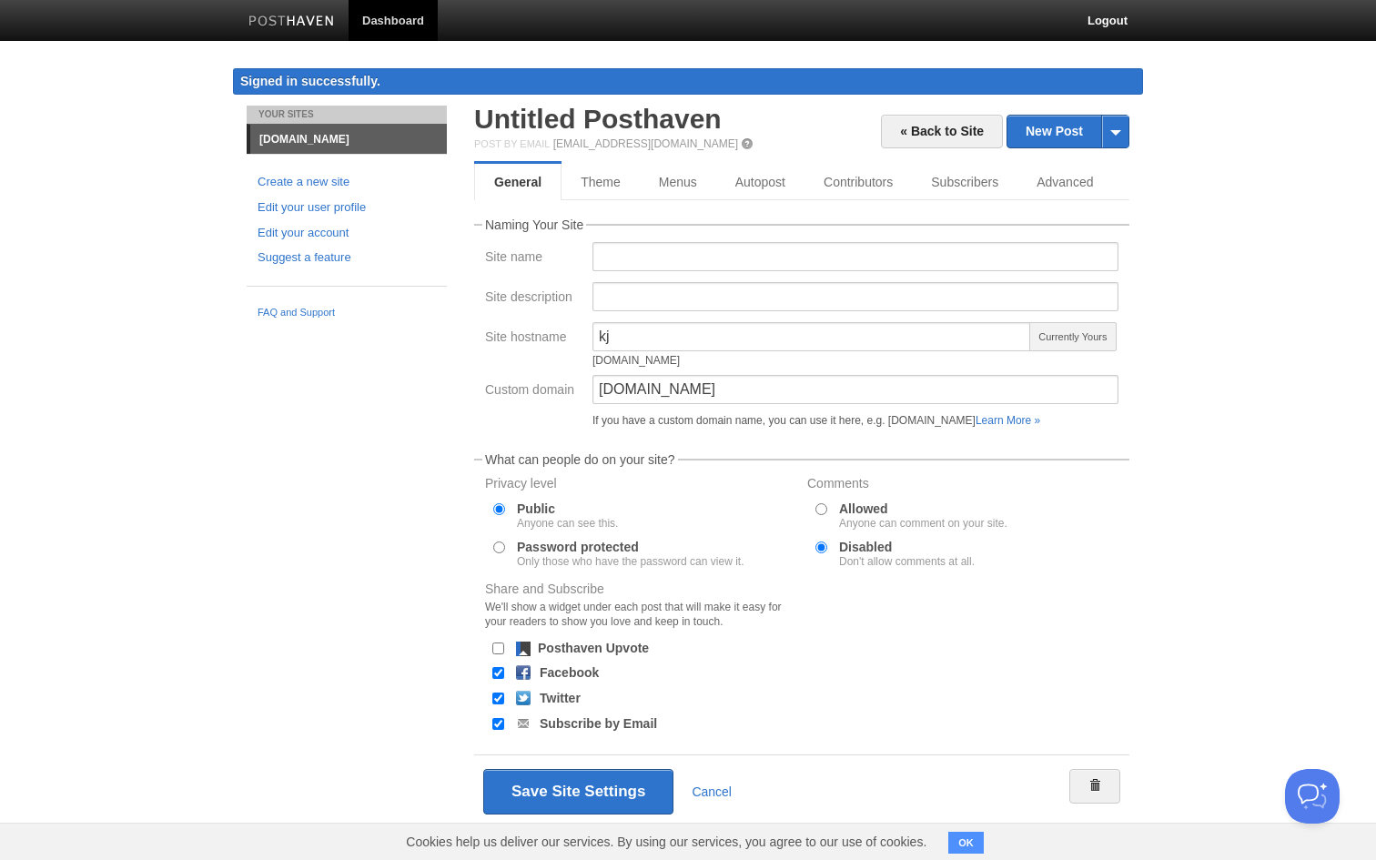
click at [494, 672] on input "Facebook" at bounding box center [498, 673] width 12 height 12
checkbox input "false"
click at [539, 788] on button "Save Site Settings" at bounding box center [578, 791] width 190 height 45
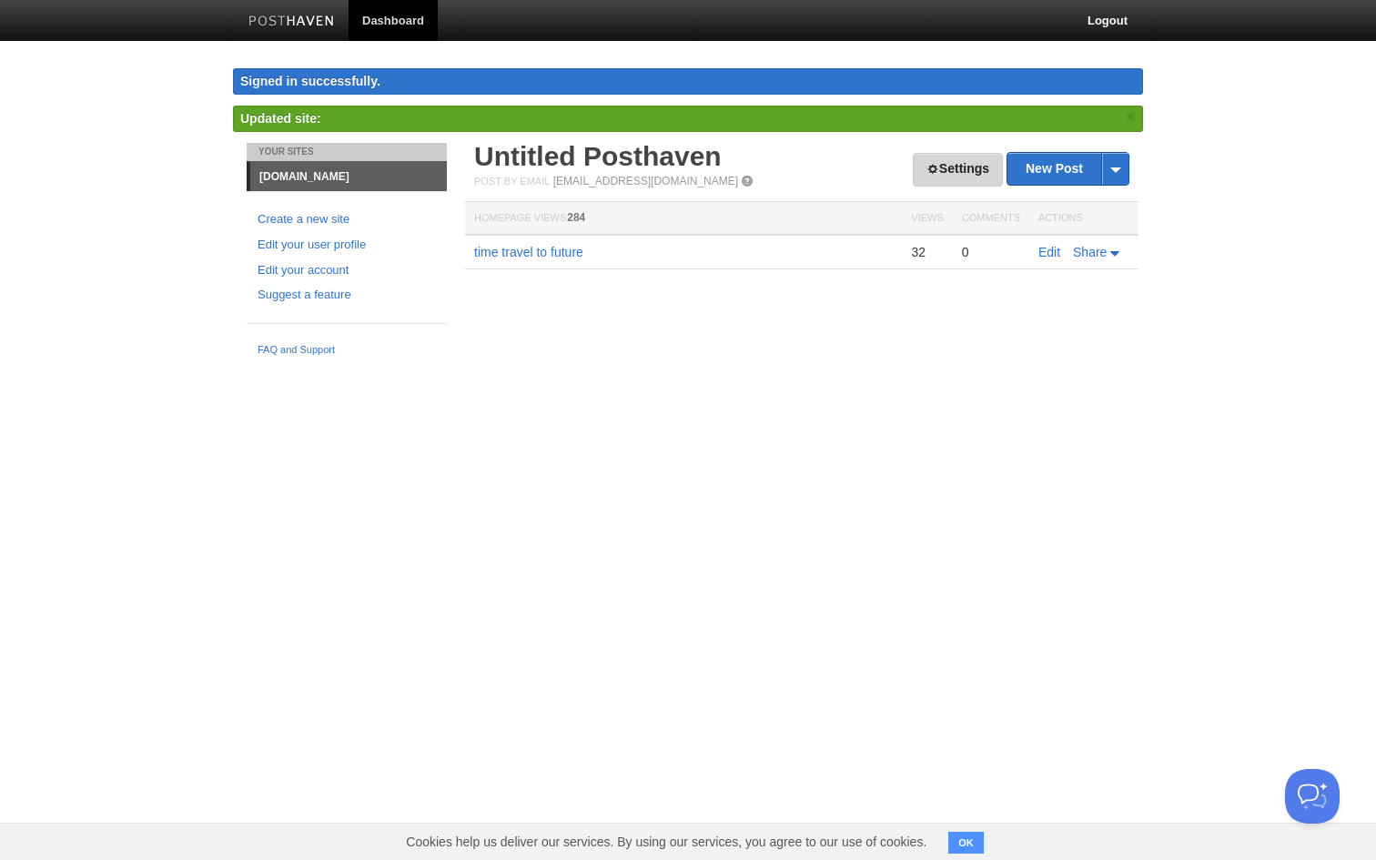
click at [950, 176] on link "Settings" at bounding box center [958, 170] width 90 height 34
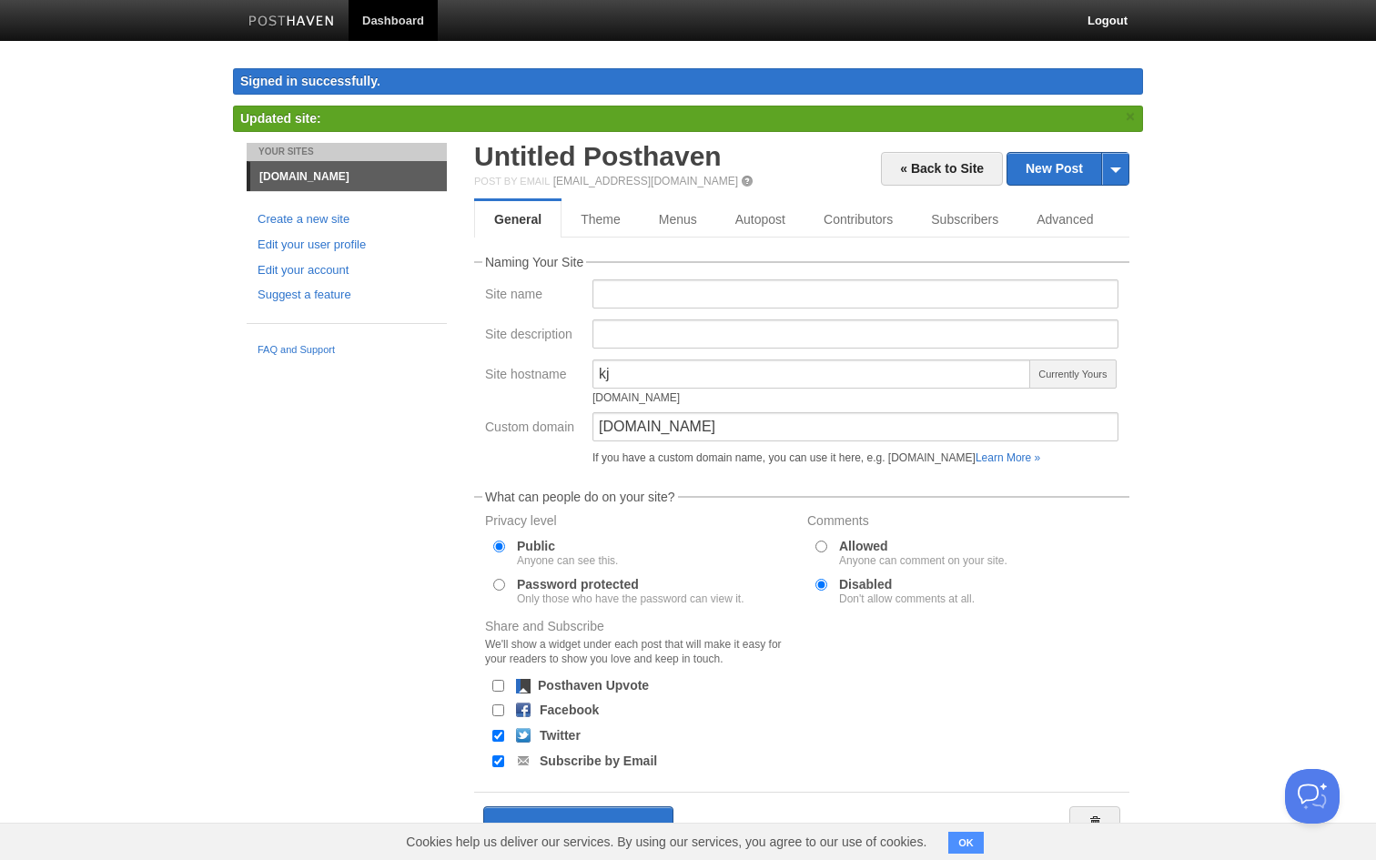
click at [500, 585] on input "Password protected Only those who have the password can view it." at bounding box center [499, 585] width 12 height 12
radio input "true"
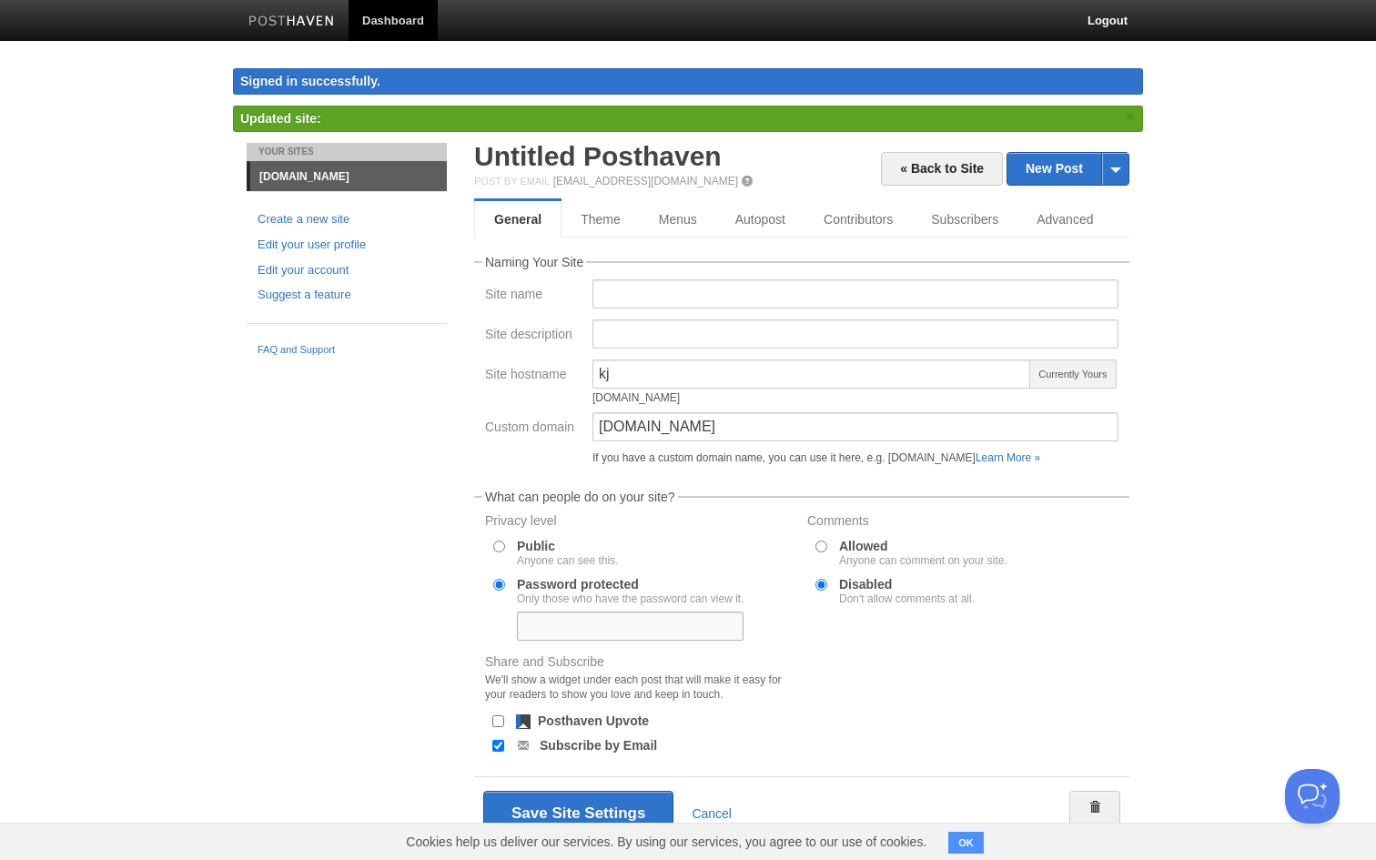
click at [531, 622] on input "text" at bounding box center [630, 626] width 227 height 29
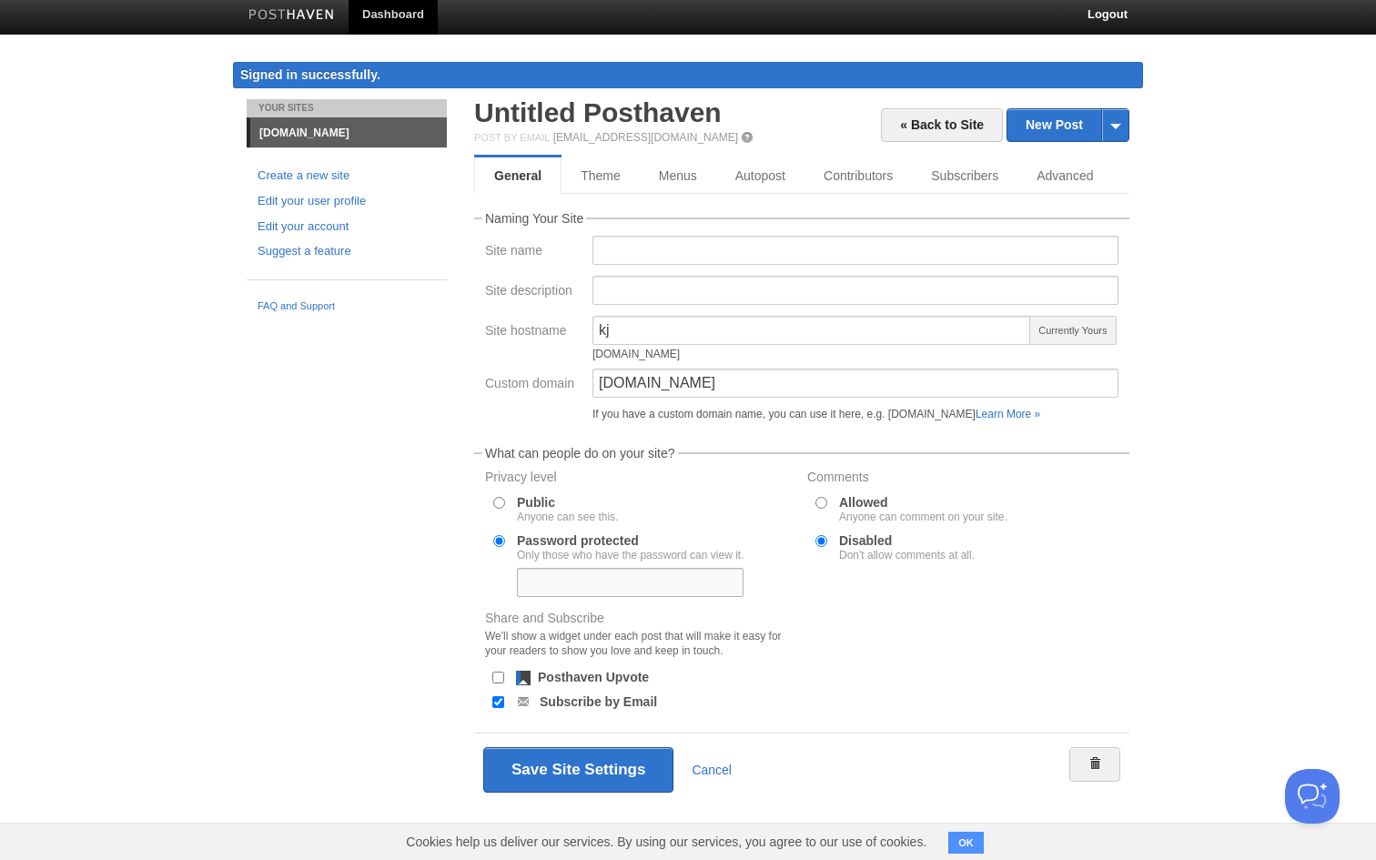
scroll to position [6, 0]
type input "5"
click at [536, 768] on button "Save Site Settings" at bounding box center [578, 769] width 190 height 45
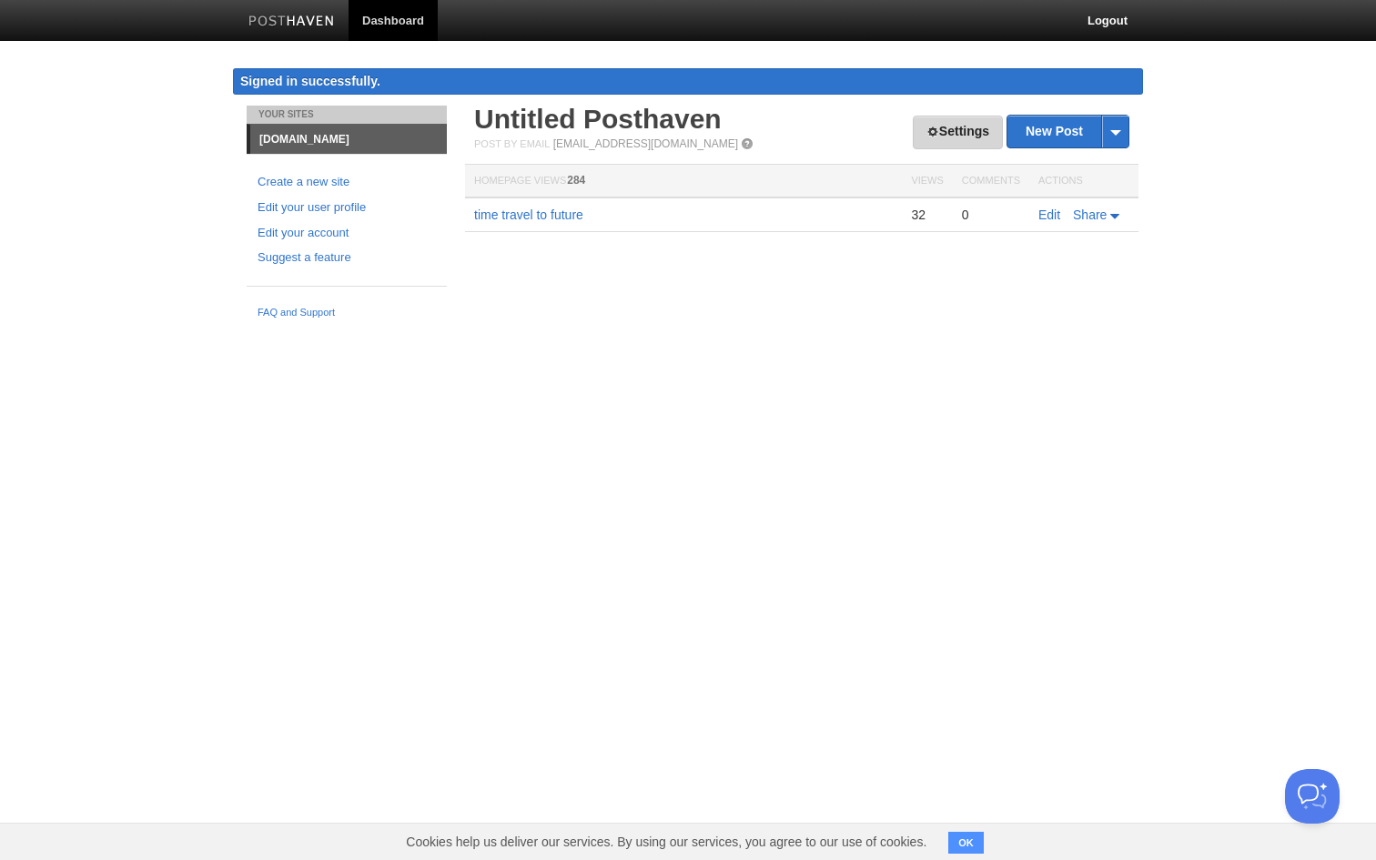
click at [947, 132] on link "Settings" at bounding box center [958, 133] width 90 height 34
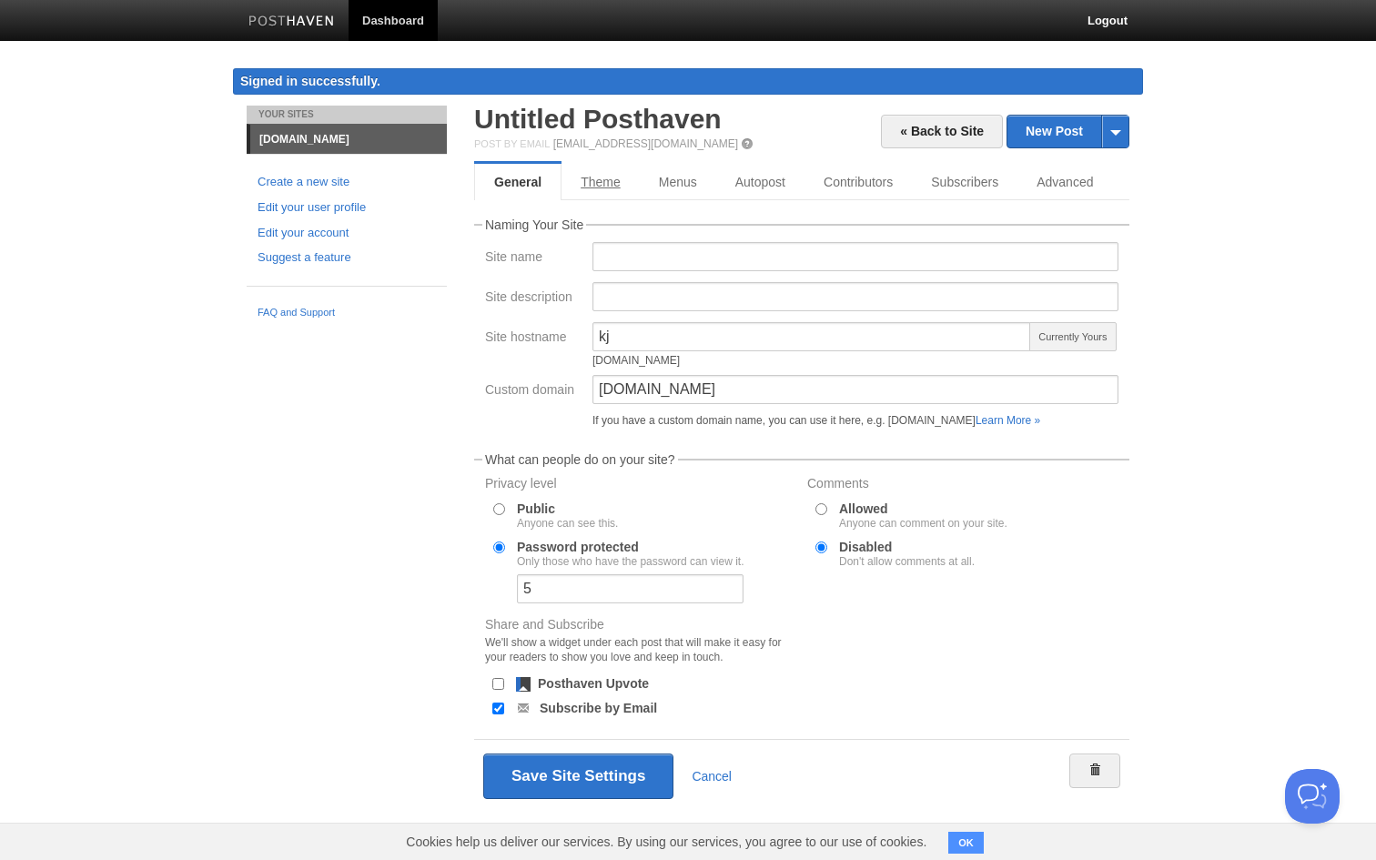
click at [590, 176] on link "Theme" at bounding box center [600, 182] width 78 height 36
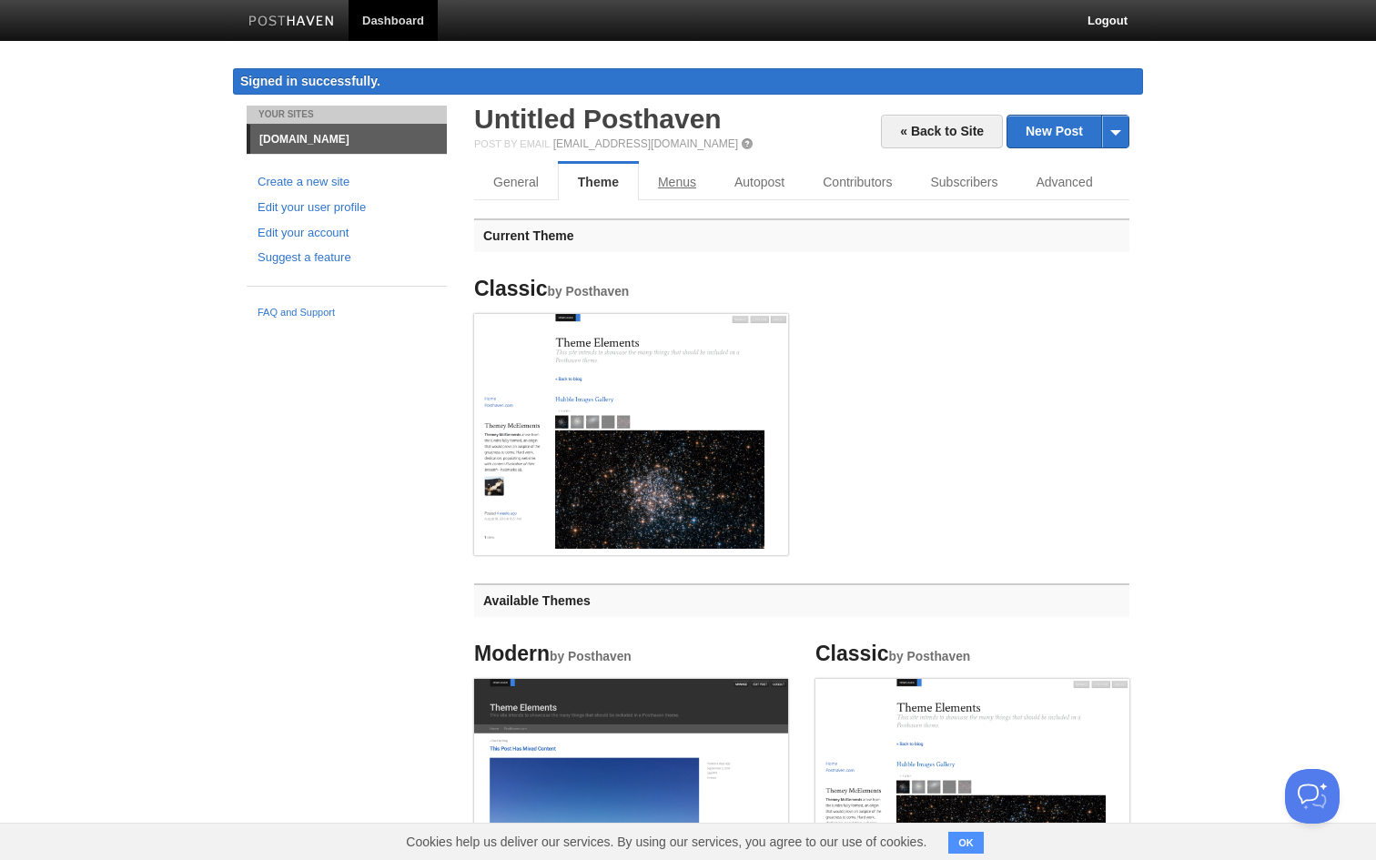
click at [684, 184] on link "Menus" at bounding box center [677, 182] width 76 height 36
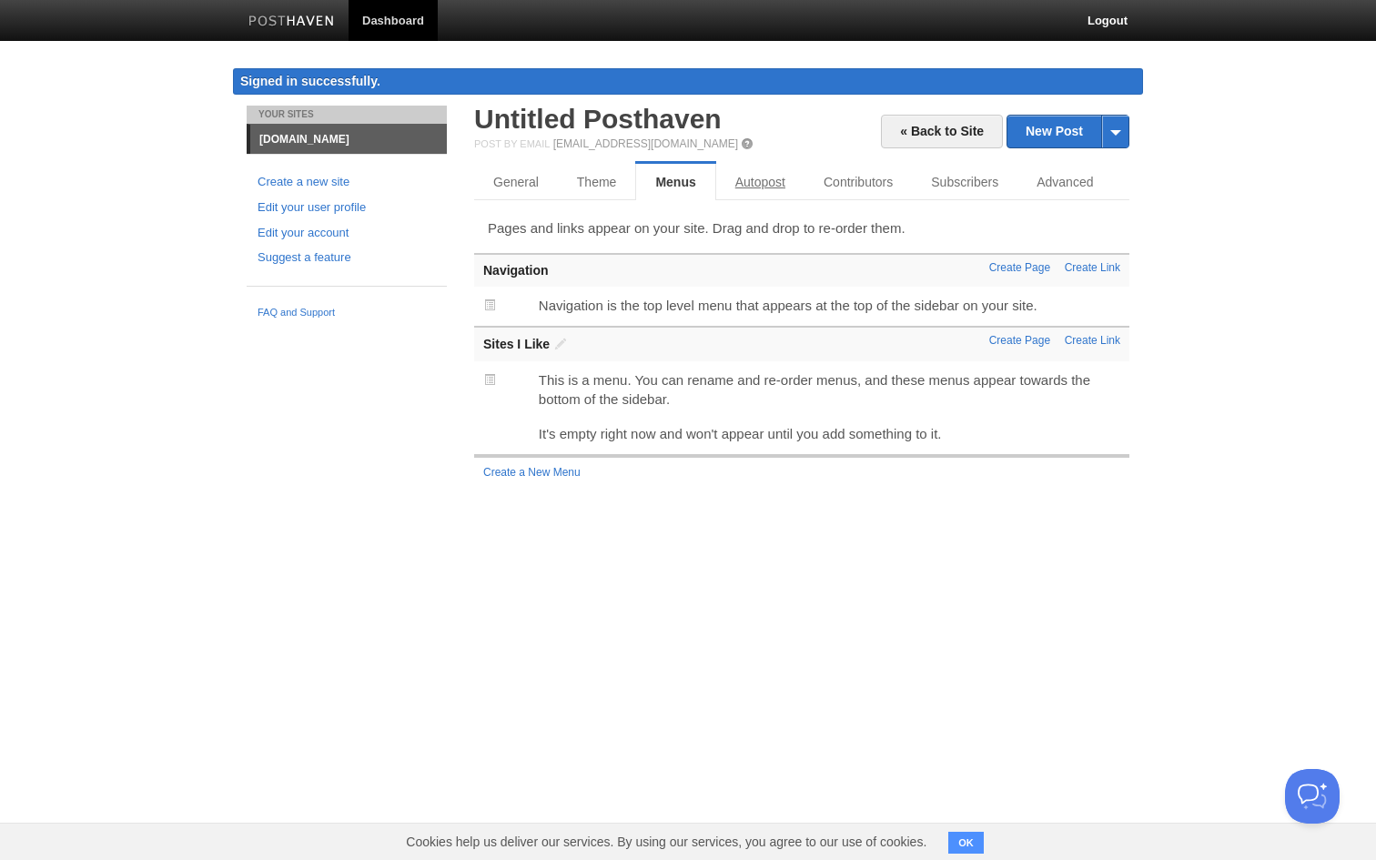
click at [754, 180] on link "Autopost" at bounding box center [760, 182] width 88 height 36
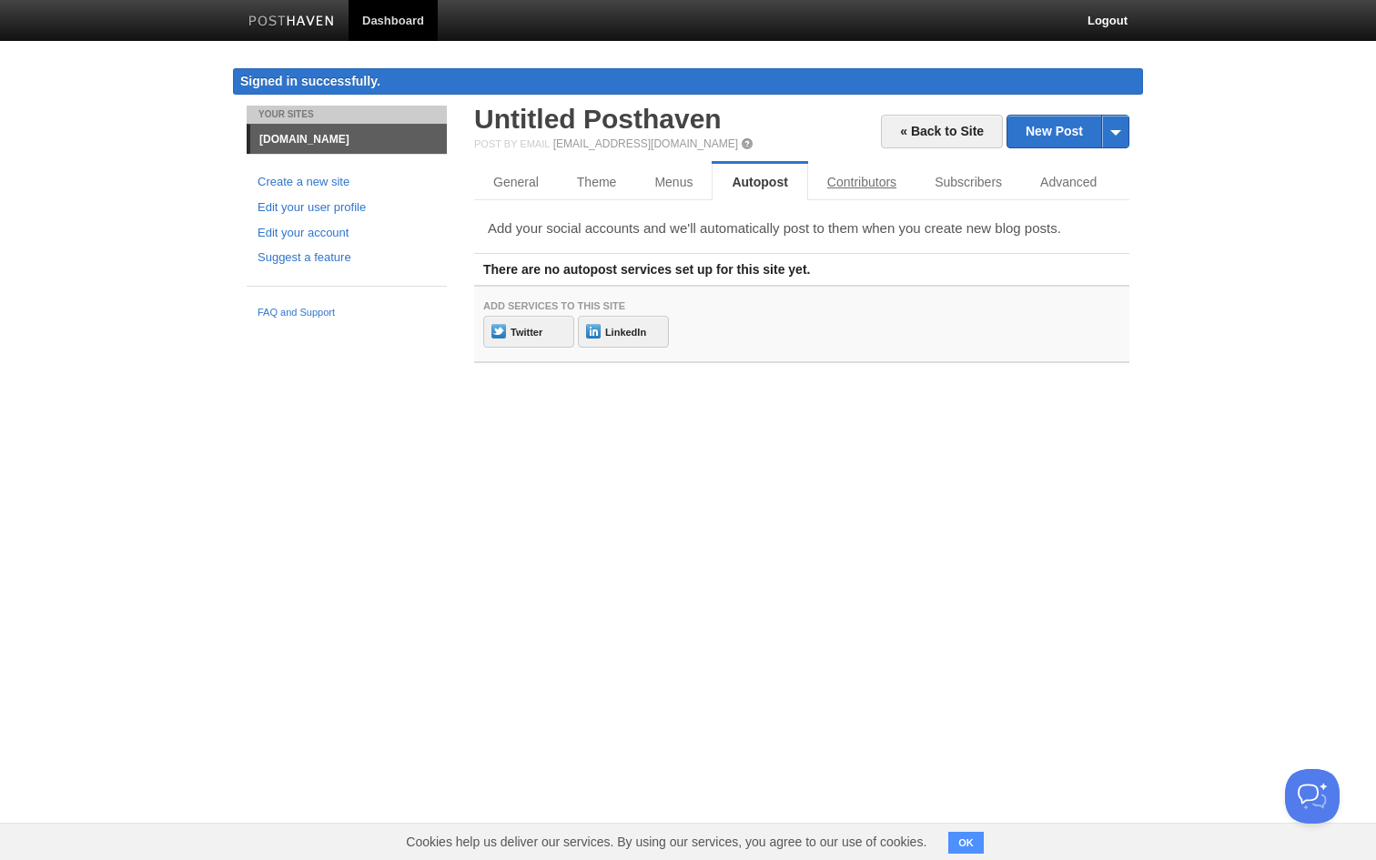
click at [837, 180] on link "Contributors" at bounding box center [861, 182] width 107 height 36
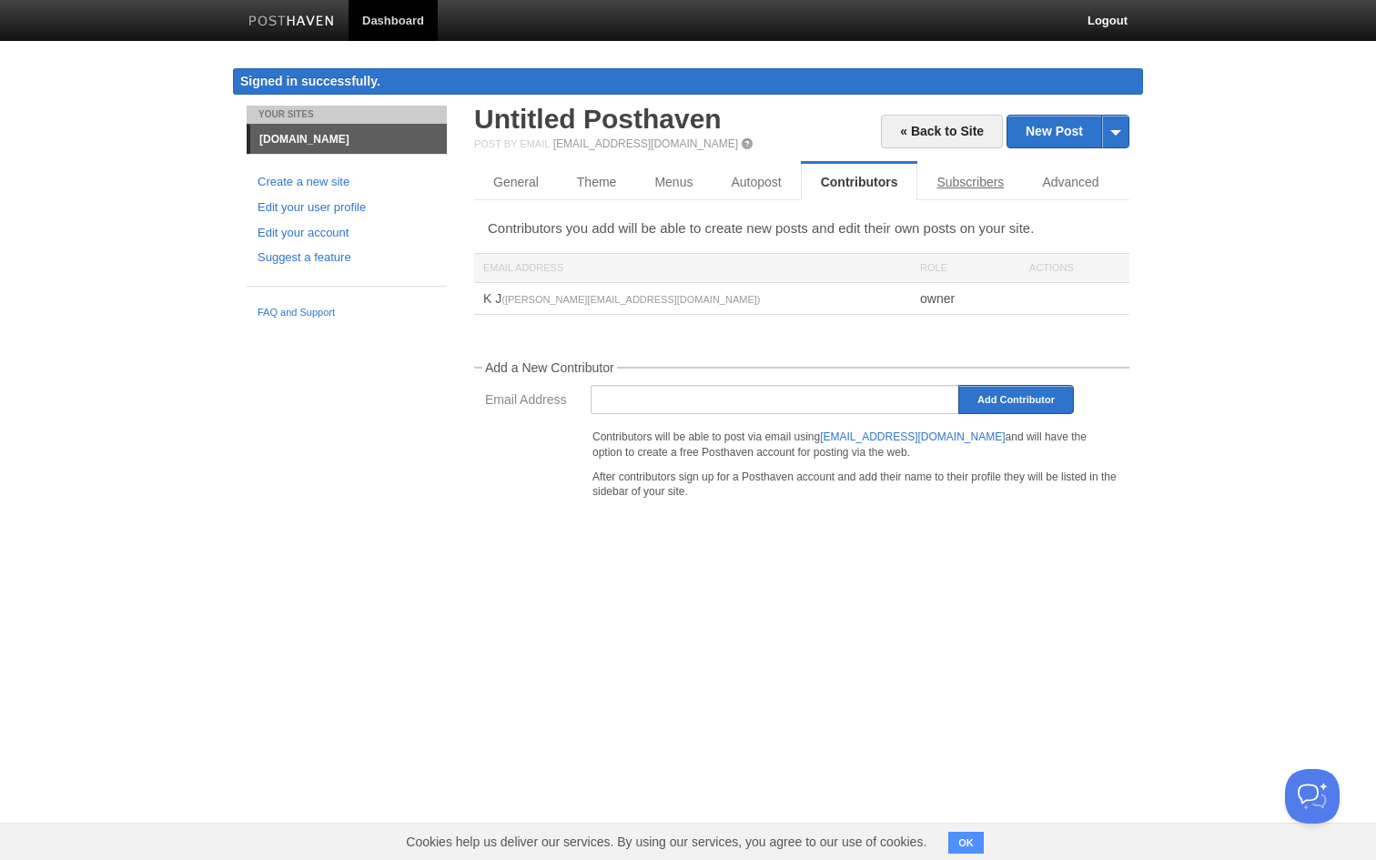
click at [923, 180] on link "Subscribers" at bounding box center [970, 182] width 106 height 36
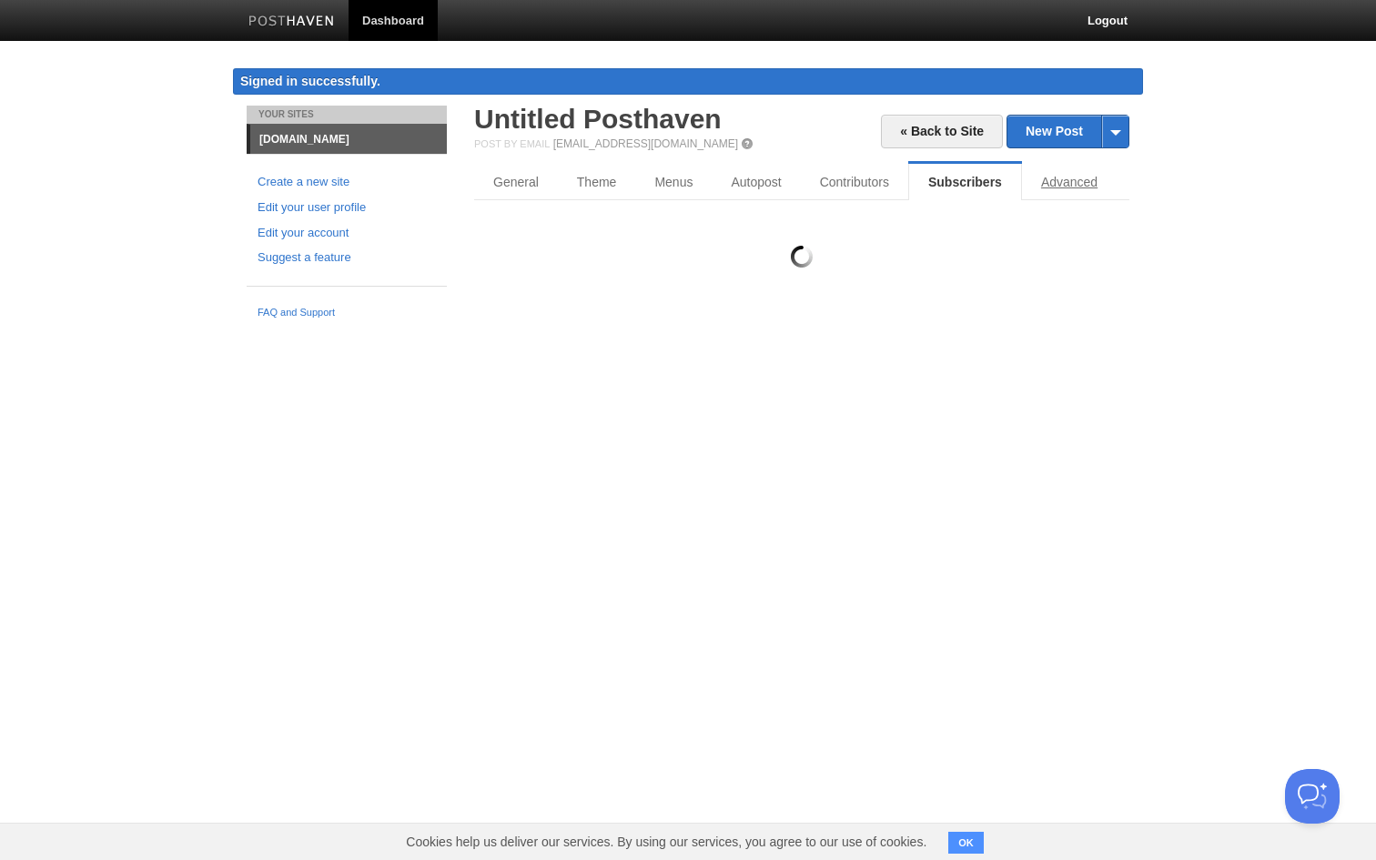
click at [1073, 178] on link "Advanced" at bounding box center [1069, 182] width 95 height 36
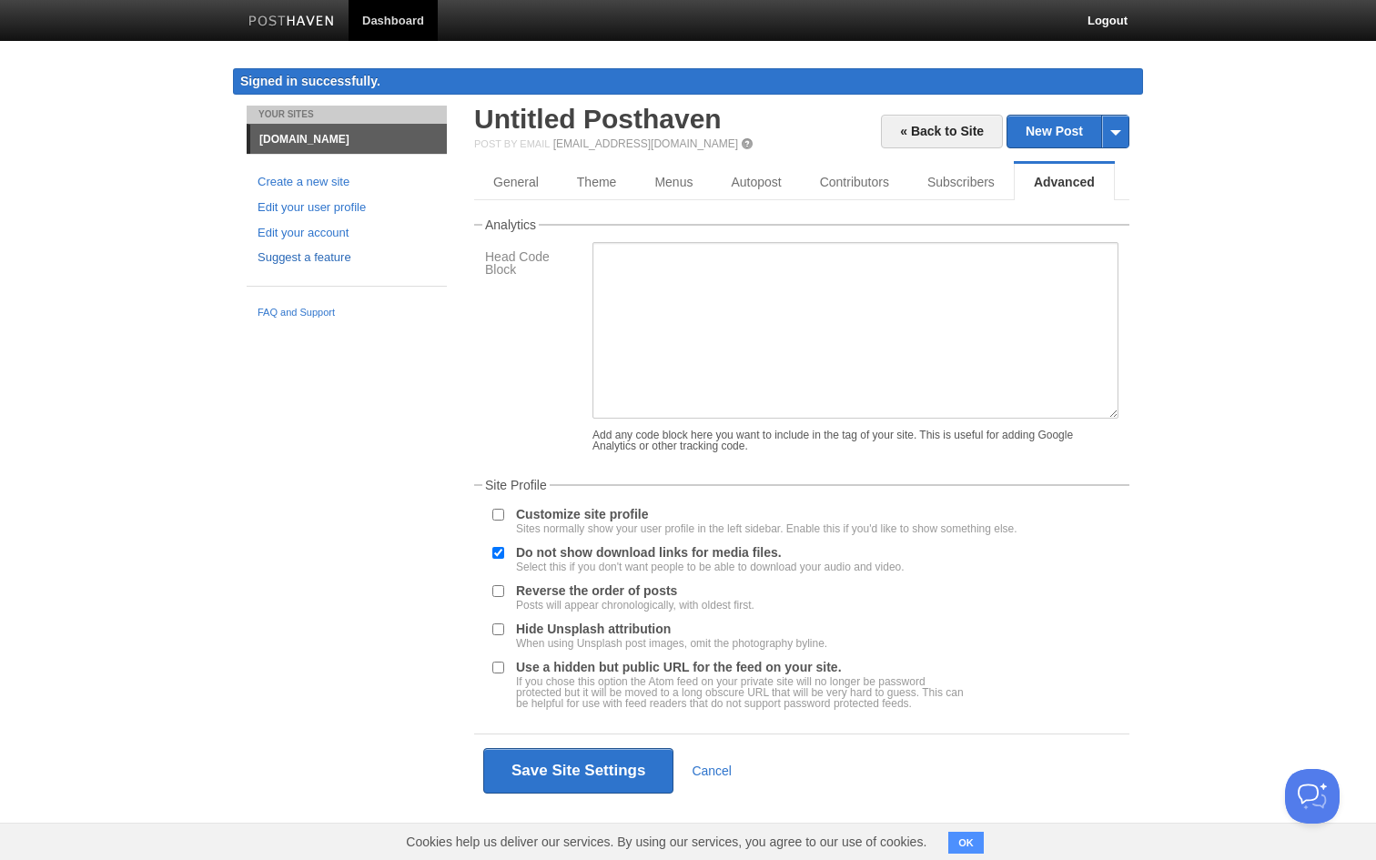
click at [289, 255] on link "Suggest a feature" at bounding box center [347, 257] width 178 height 19
